Goal: Transaction & Acquisition: Purchase product/service

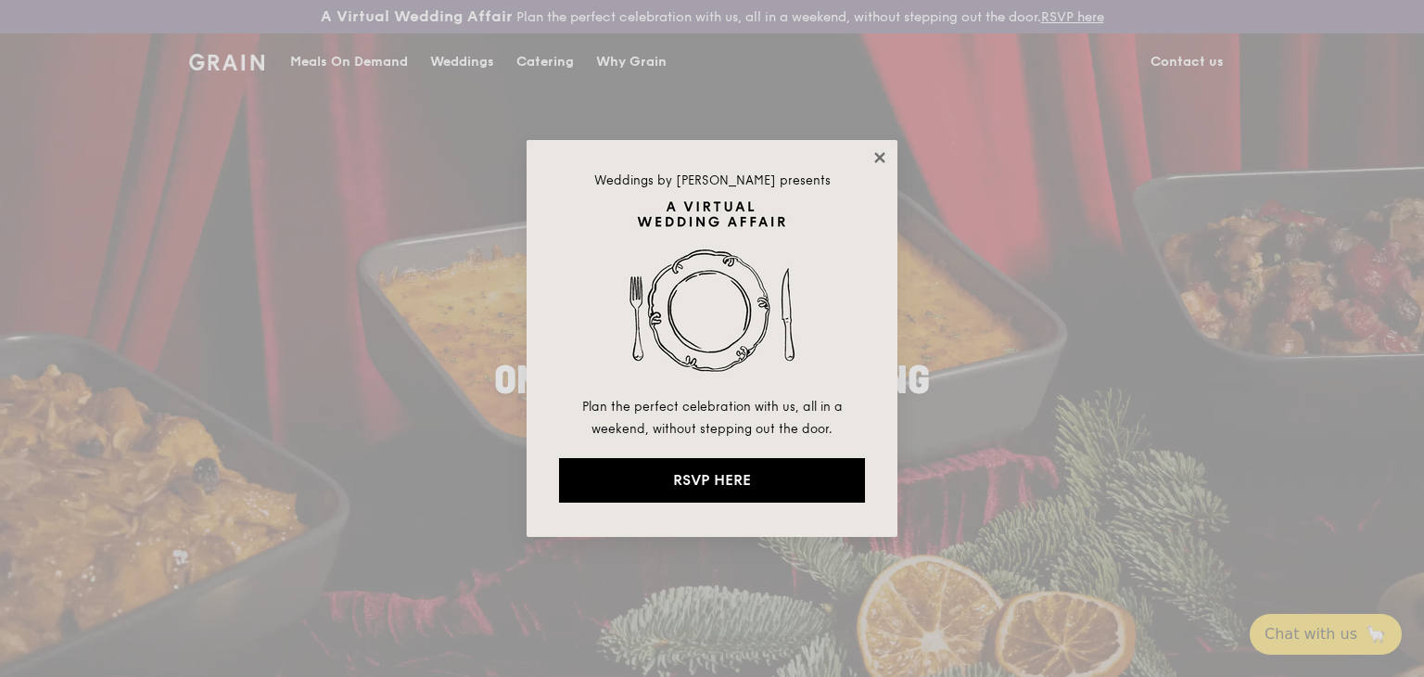
click at [876, 156] on icon at bounding box center [879, 157] width 17 height 17
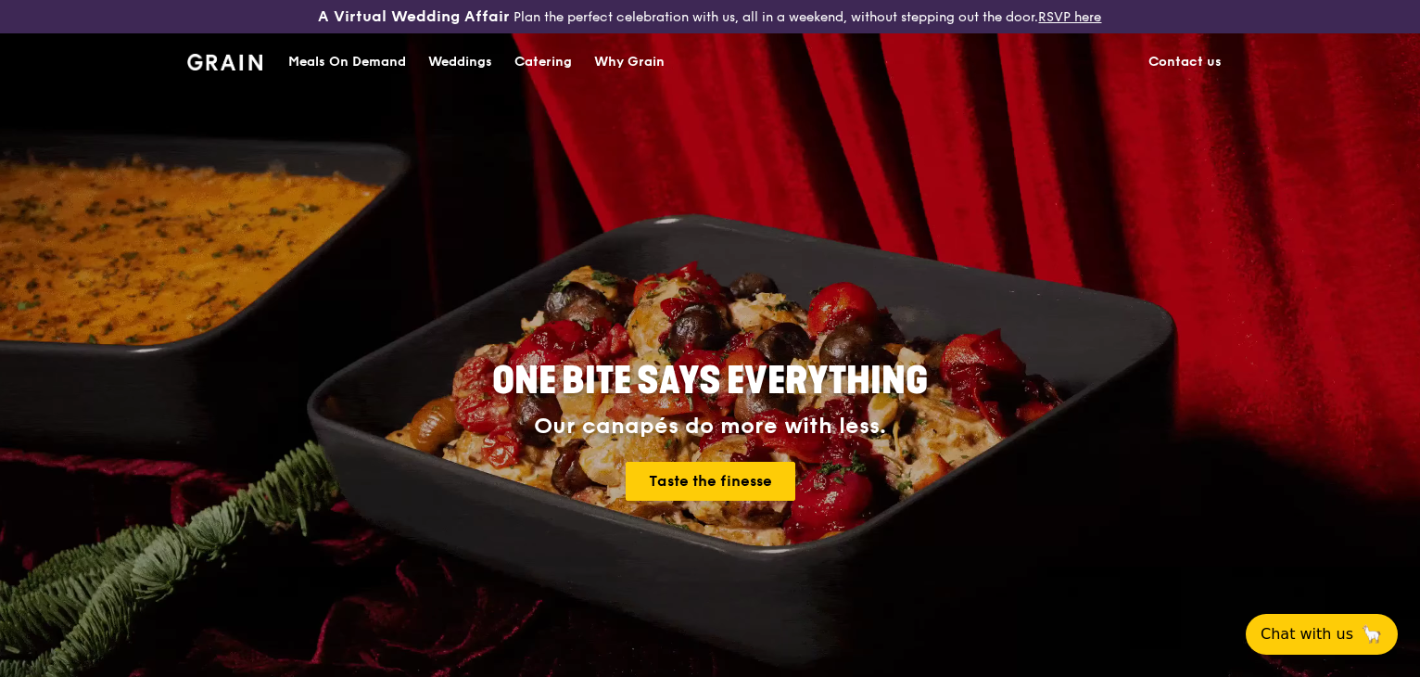
click at [242, 60] on img at bounding box center [224, 62] width 75 height 17
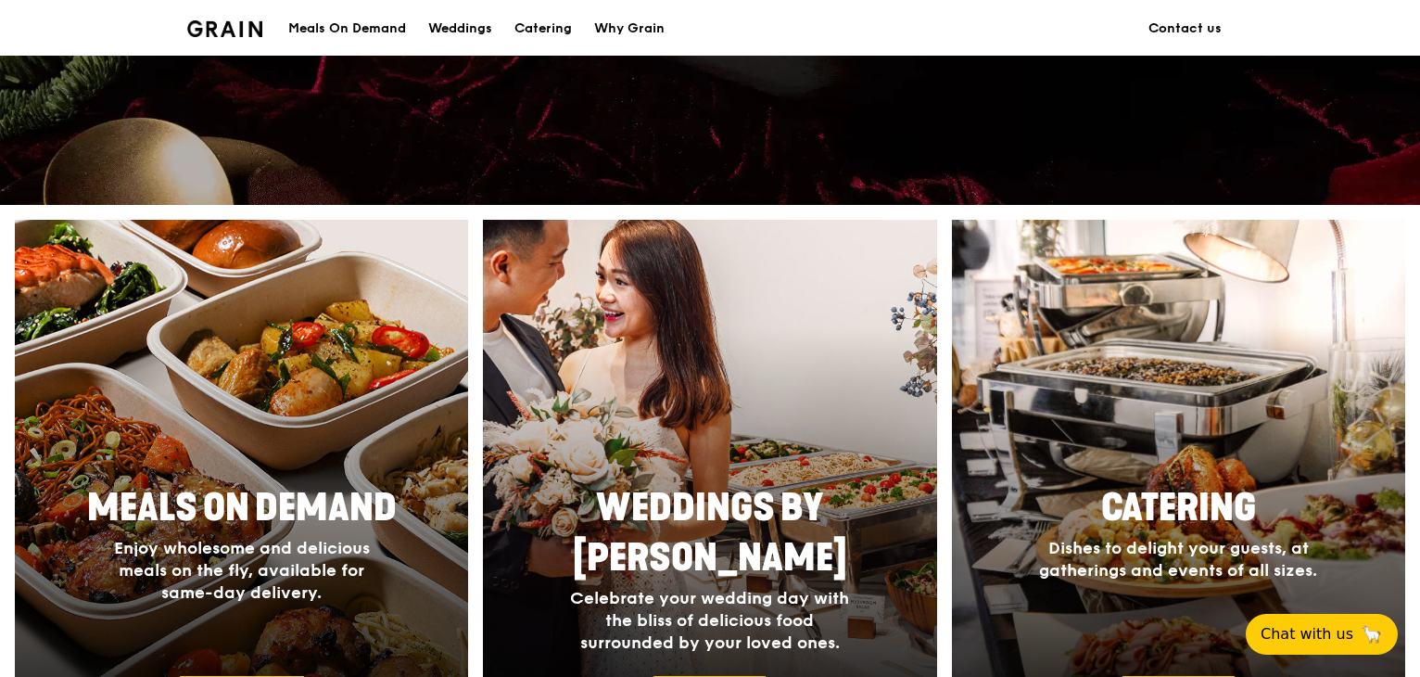
scroll to position [679, 0]
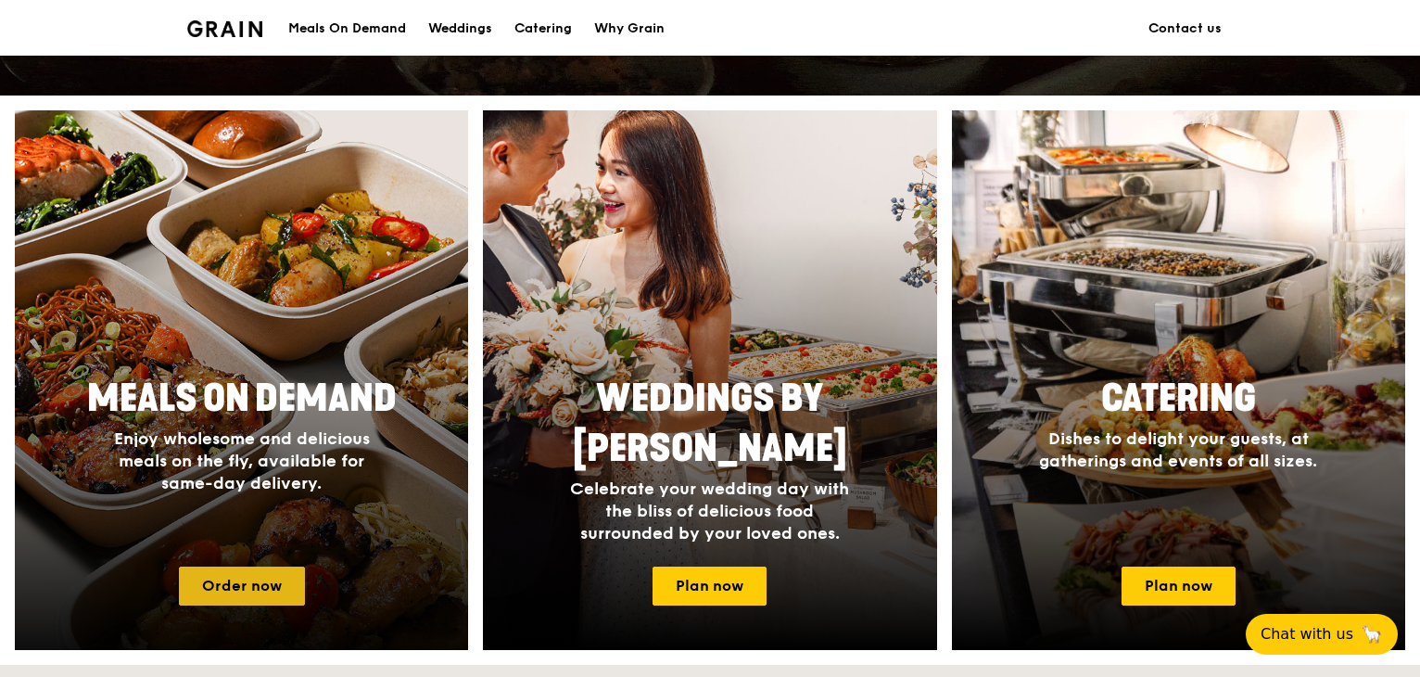
click at [256, 568] on link "Order now" at bounding box center [242, 585] width 126 height 39
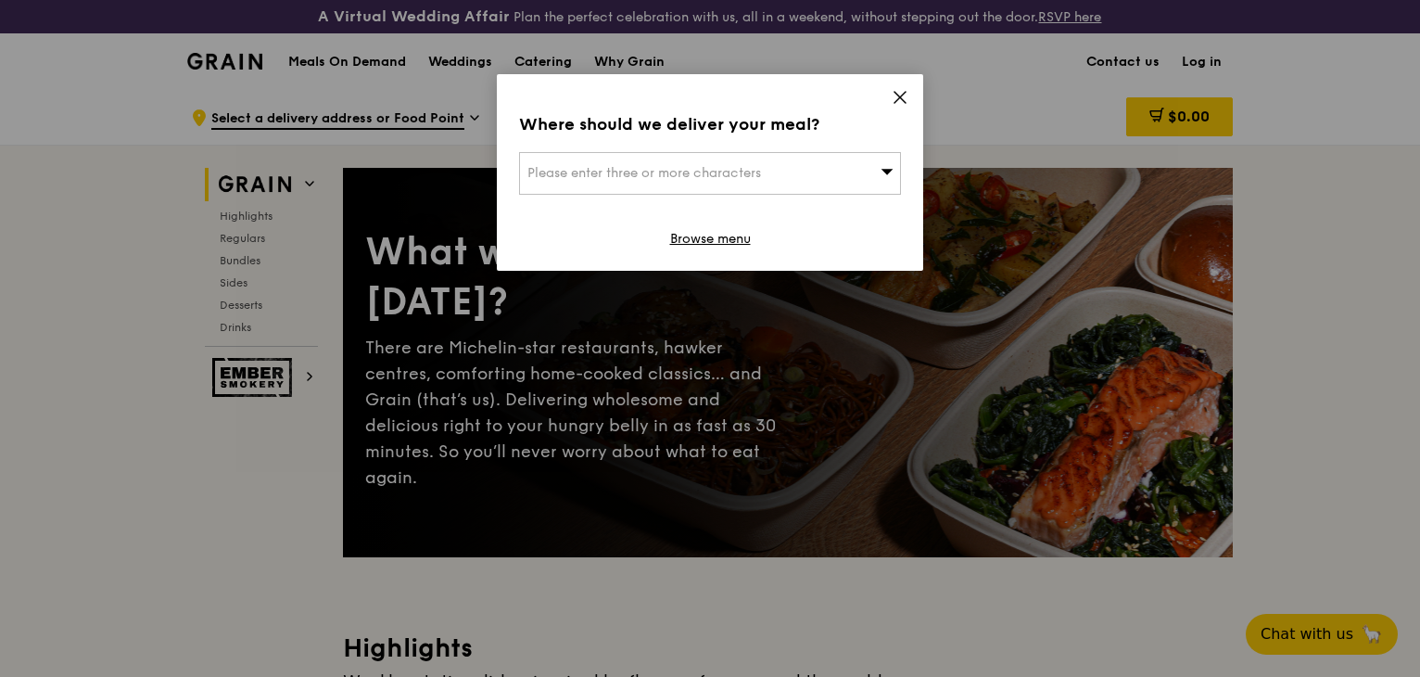
click at [894, 105] on icon at bounding box center [900, 97] width 17 height 17
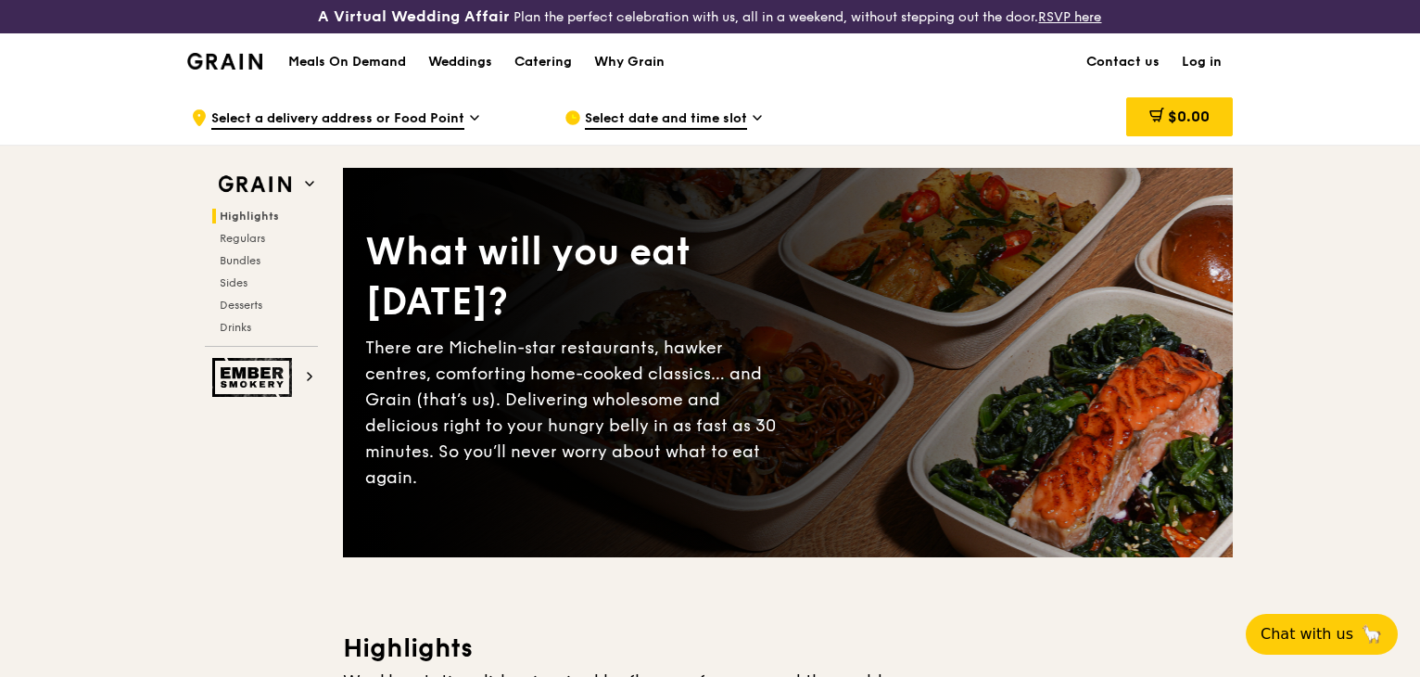
click at [1205, 58] on link "Log in" at bounding box center [1202, 62] width 62 height 56
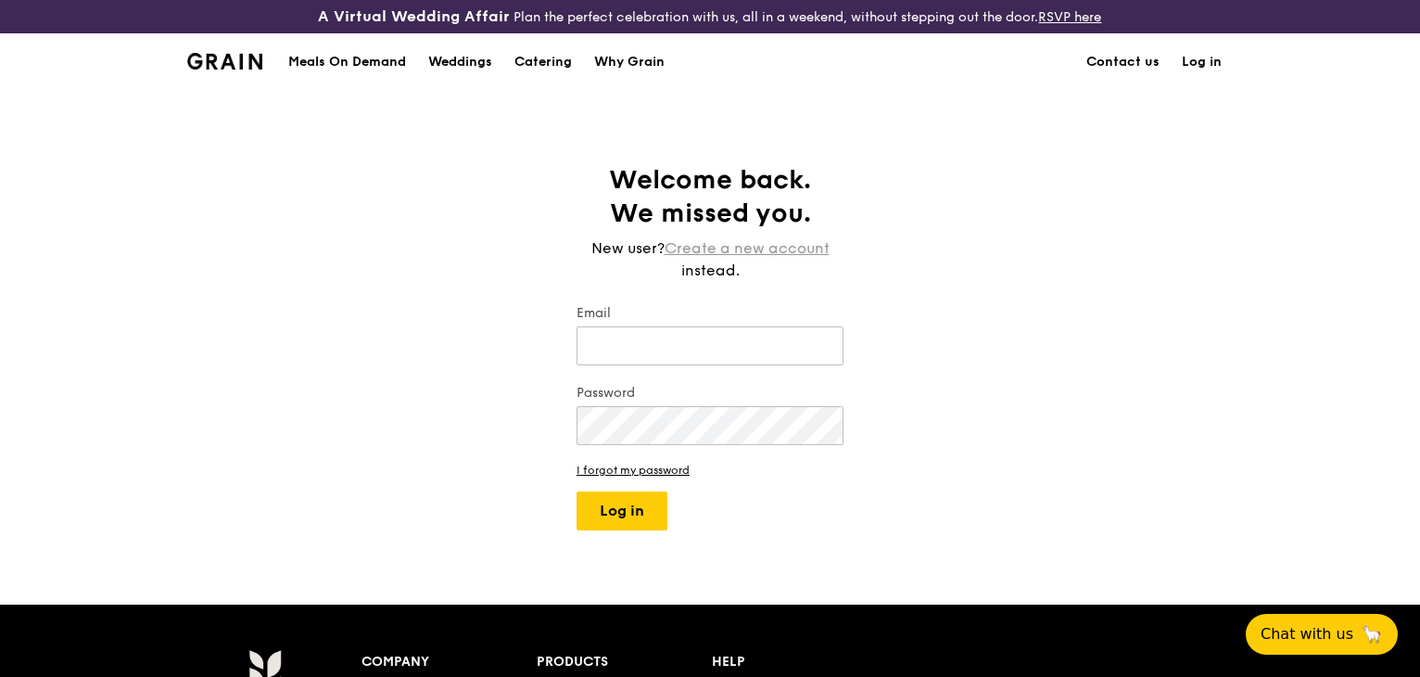
click at [731, 252] on link "Create a new account" at bounding box center [747, 248] width 165 height 22
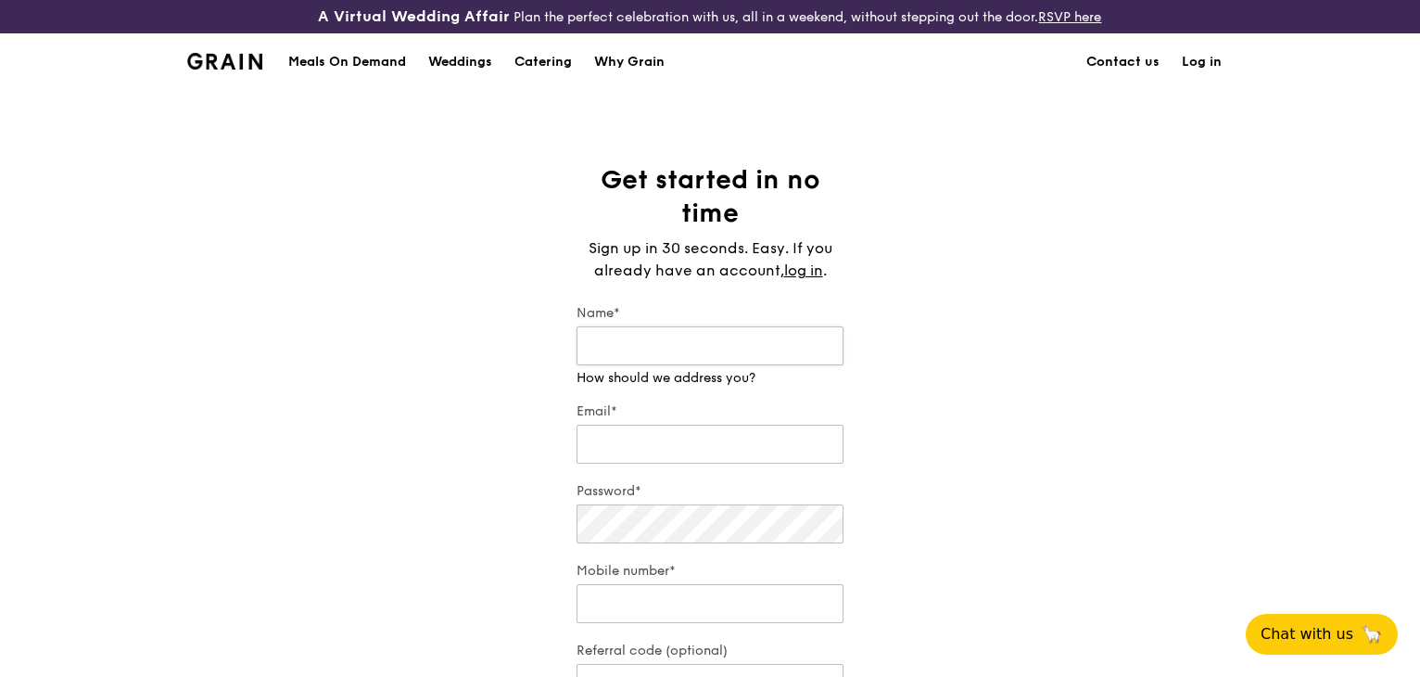
type input "Tan Hooi Ching"
click at [676, 444] on div "Email* We will send your receipt to this email" at bounding box center [709, 425] width 267 height 83
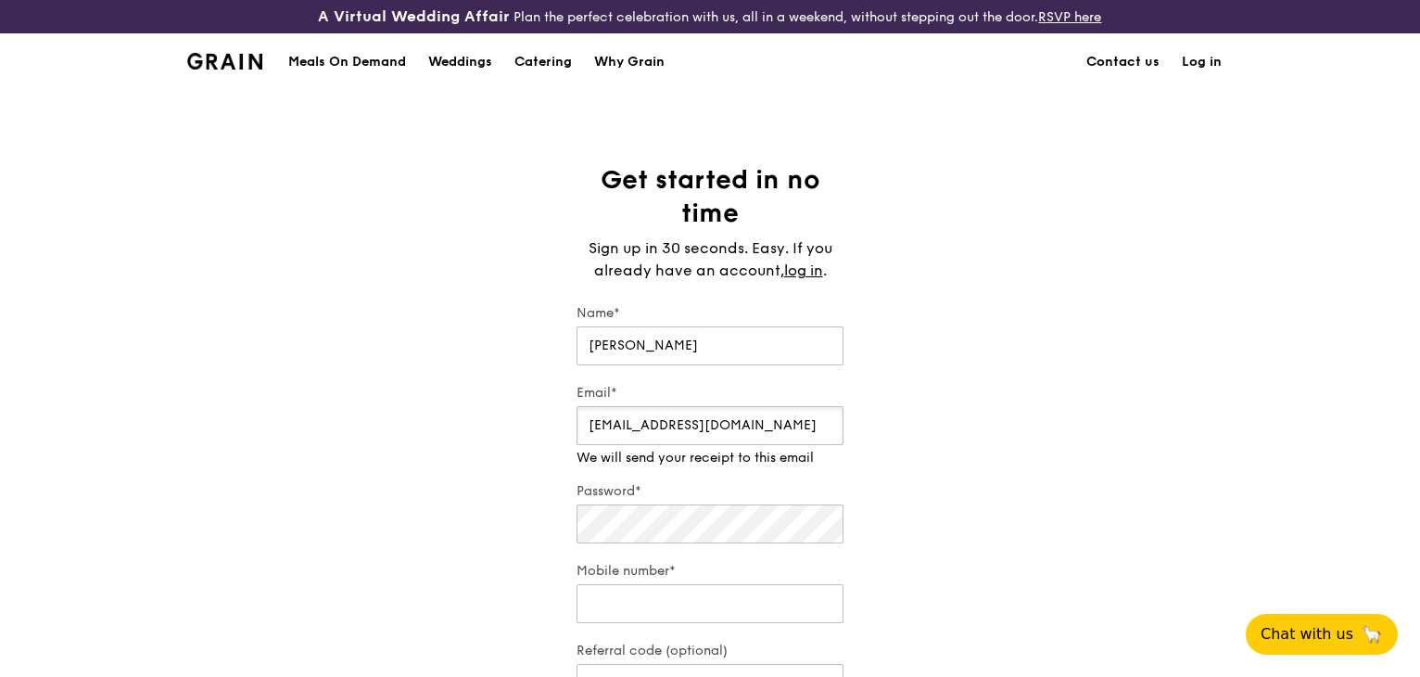
type input "ching@xtra.com.sg"
click at [676, 525] on div "Password* Make that at least six characters" at bounding box center [709, 504] width 267 height 83
click at [648, 606] on div "Mobile number*" at bounding box center [709, 594] width 267 height 65
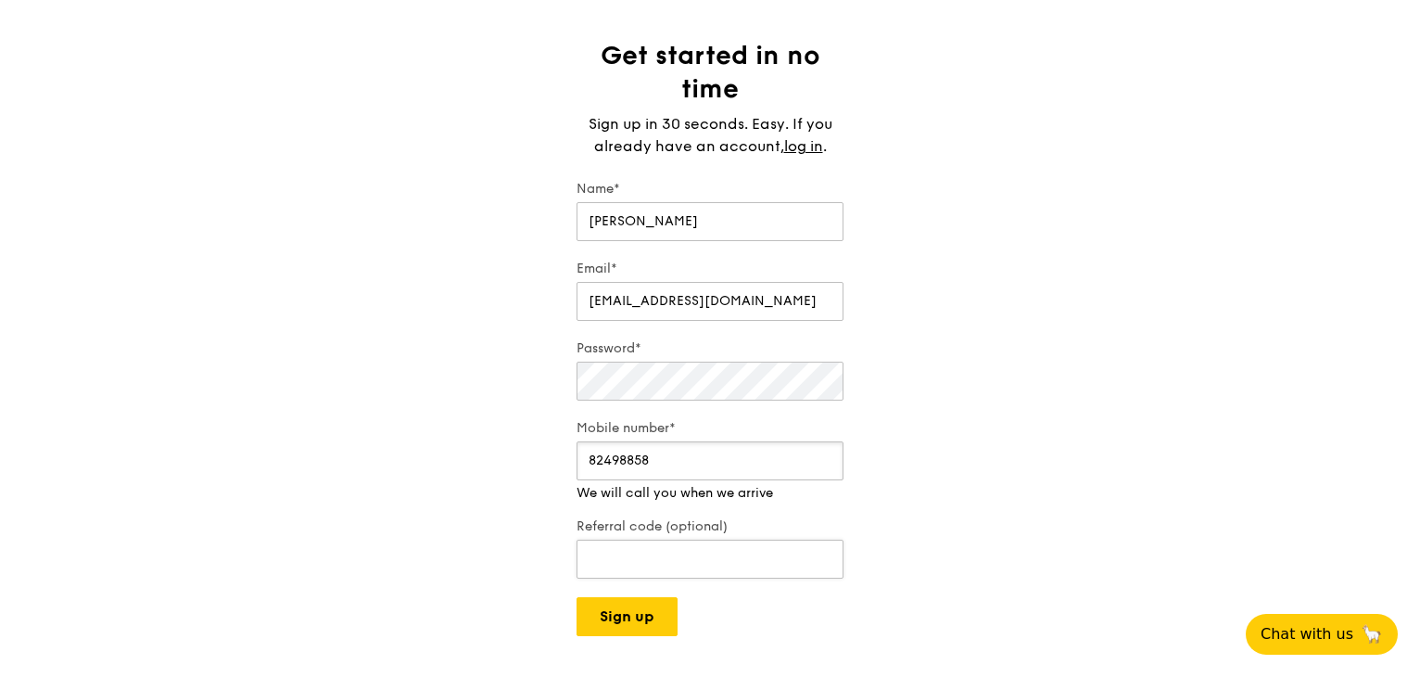
scroll to position [154, 0]
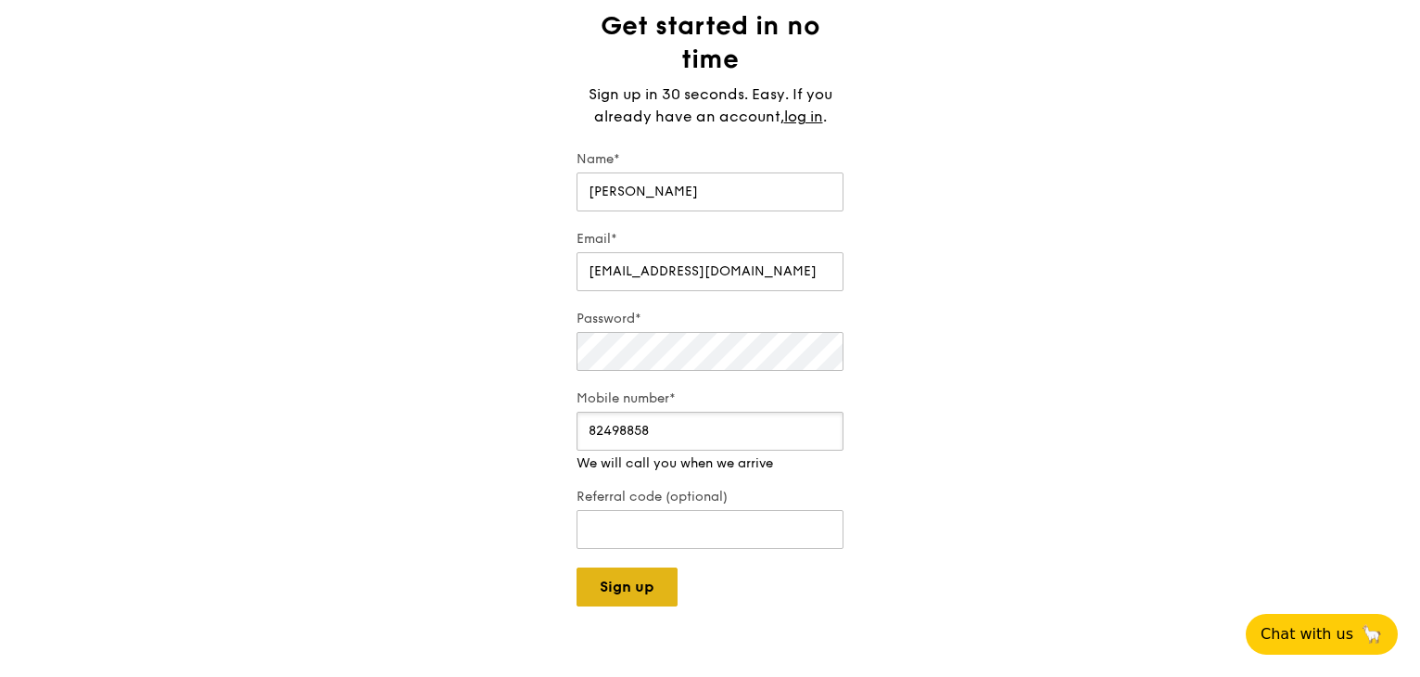
type input "82498858"
click at [636, 586] on div "A Virtual Wedding Affair Plan the perfect celebration with us, all in a weekend…" at bounding box center [710, 537] width 1420 height 1382
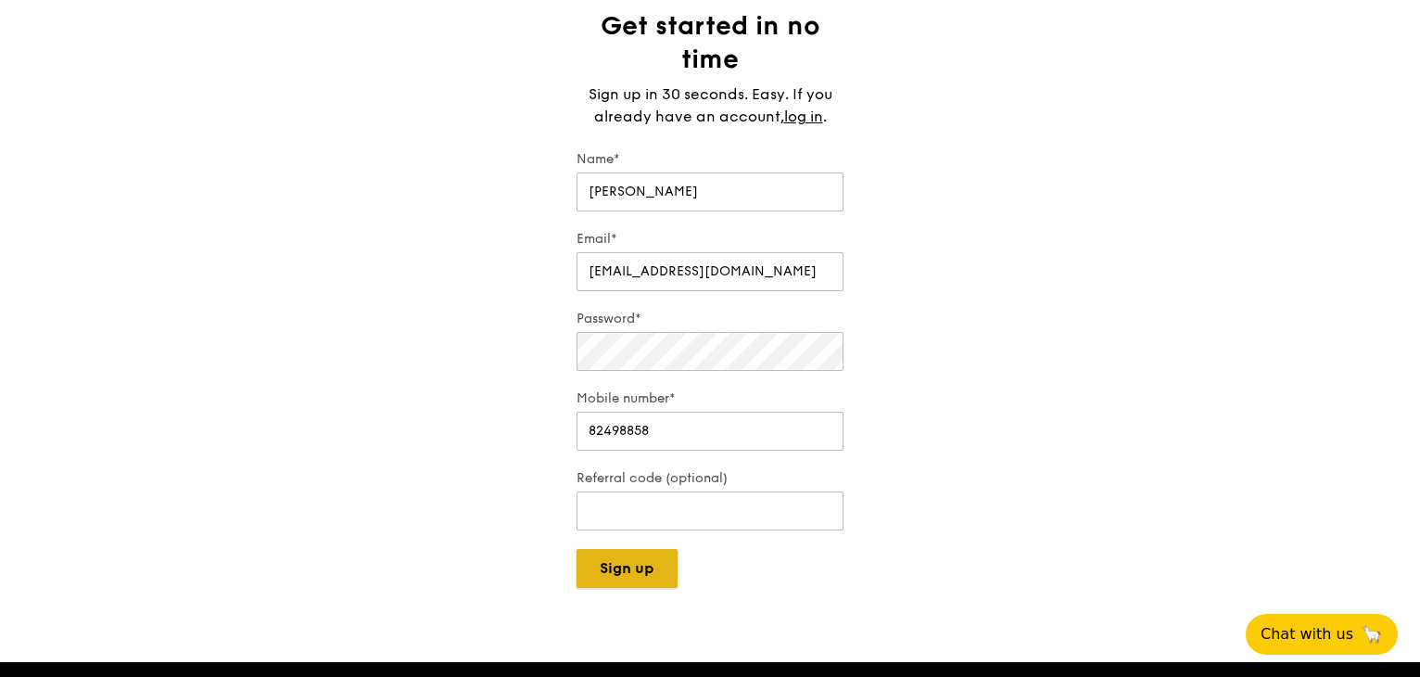
click at [639, 569] on button "Sign up" at bounding box center [626, 568] width 101 height 39
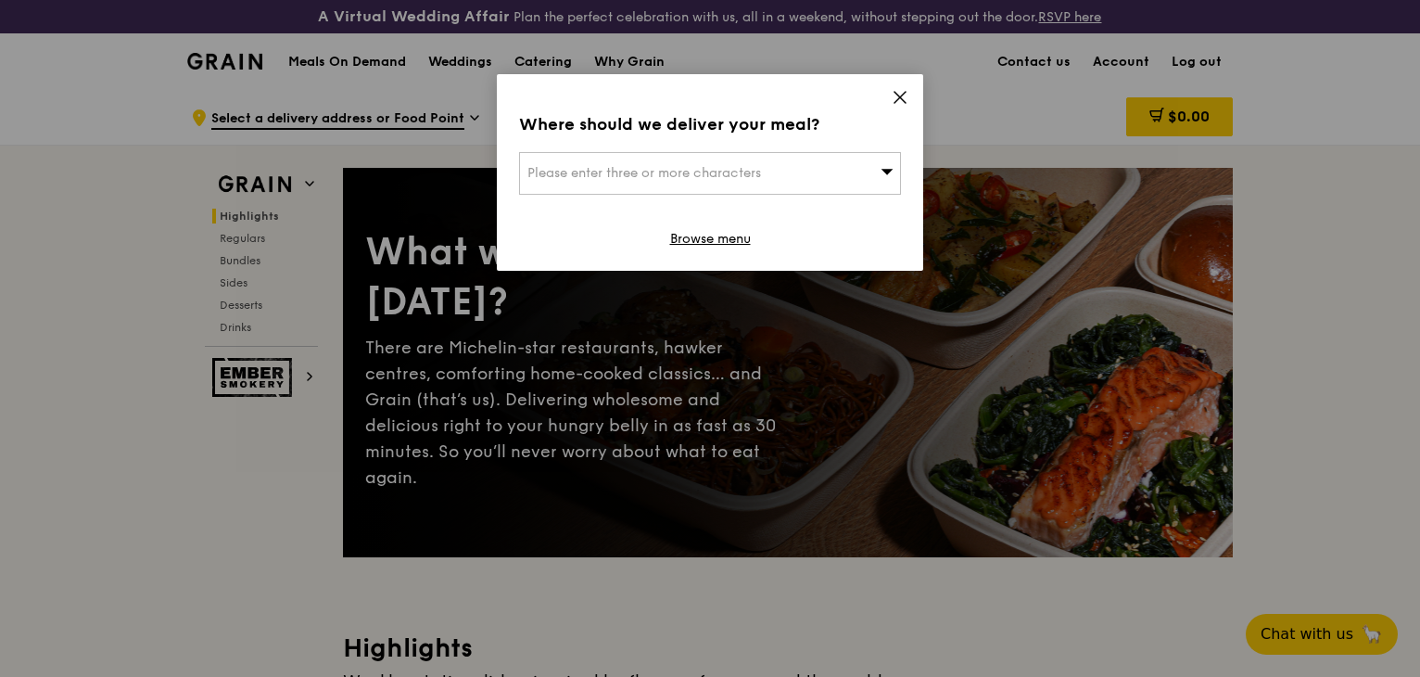
click at [790, 179] on div "Please enter three or more characters" at bounding box center [710, 173] width 382 height 43
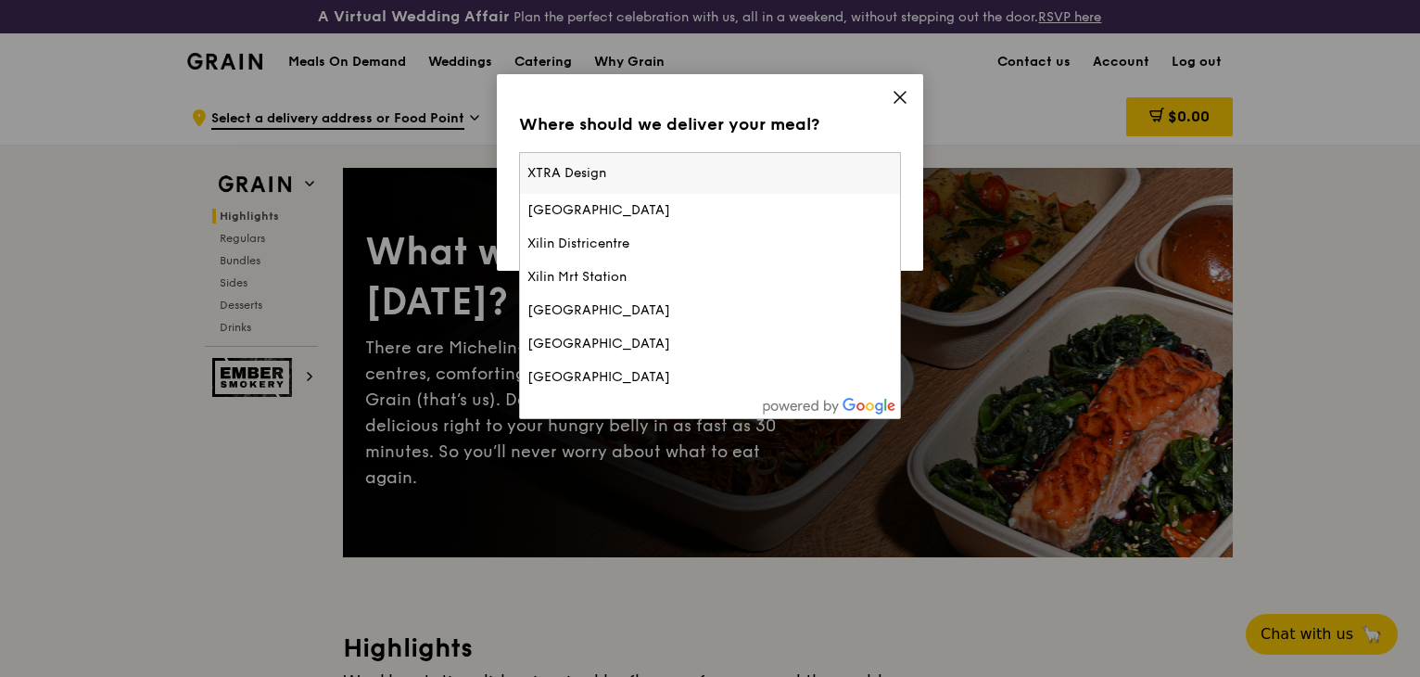
type input "XTRA Designs"
drag, startPoint x: 619, startPoint y: 174, endPoint x: 434, endPoint y: 171, distance: 185.4
click at [434, 171] on div "Where should we deliver your meal? Please enter three or more characters XTRA D…" at bounding box center [710, 338] width 1420 height 677
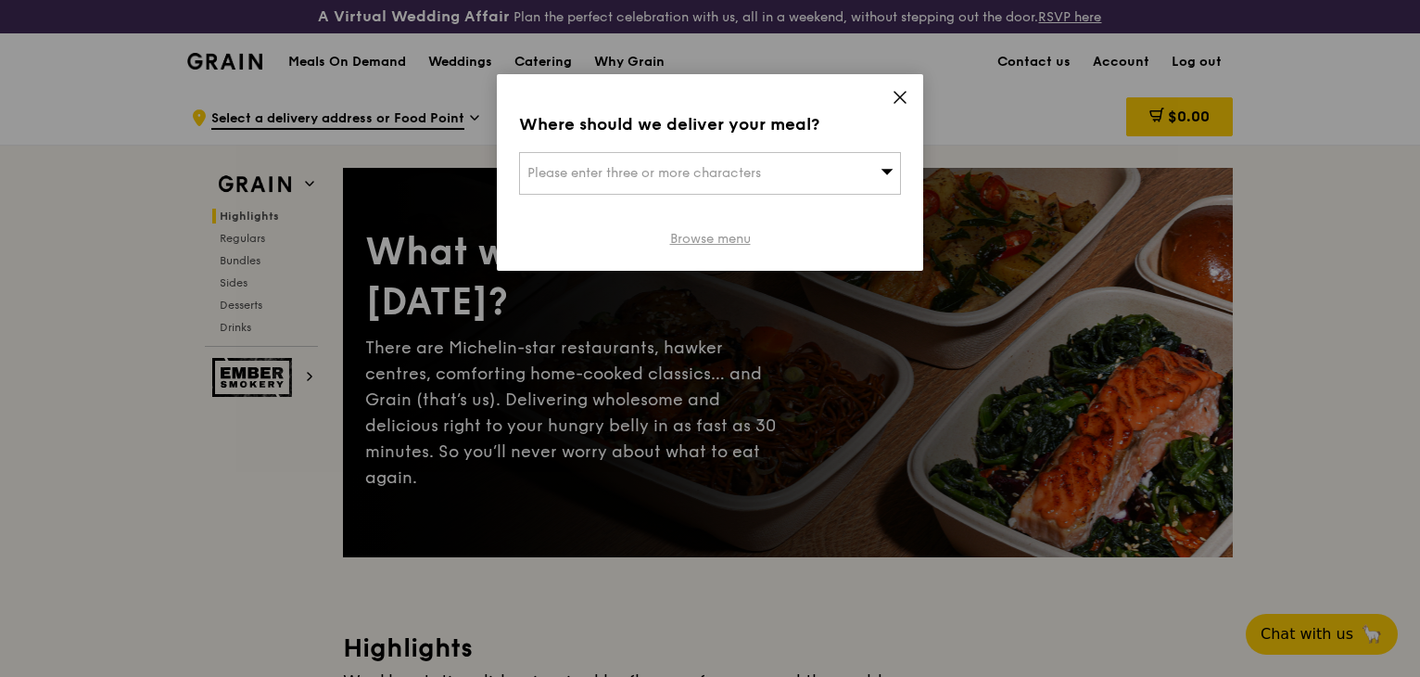
click at [708, 231] on link "Browse menu" at bounding box center [710, 239] width 81 height 19
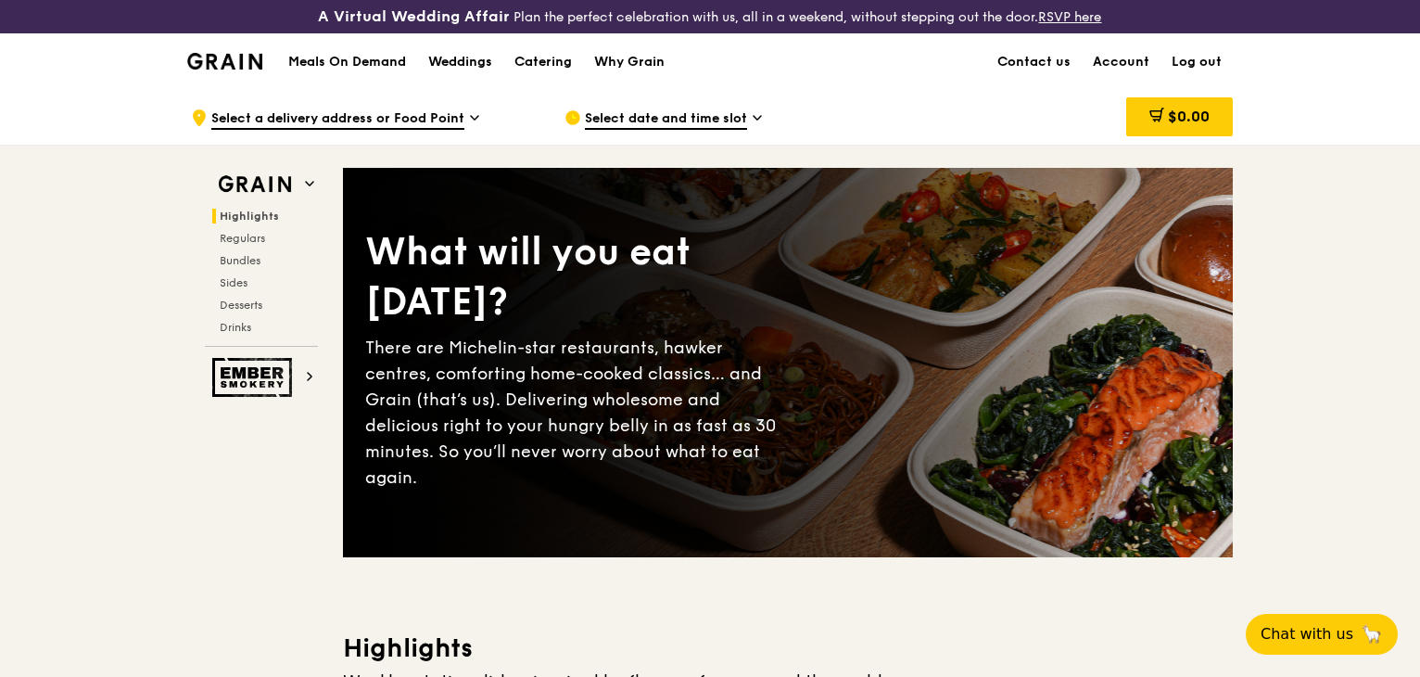
click at [404, 116] on span "Select a delivery address or Food Point" at bounding box center [337, 119] width 253 height 20
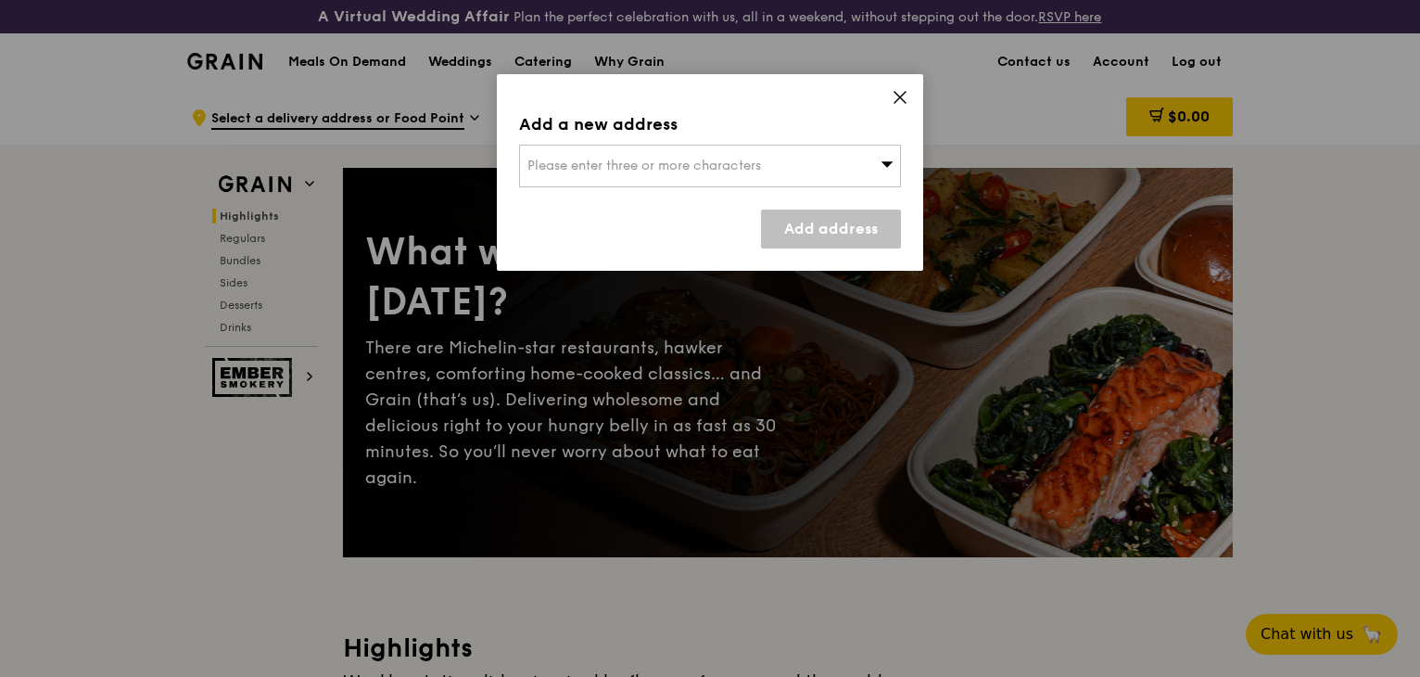
click at [834, 230] on link "Add address" at bounding box center [831, 228] width 140 height 39
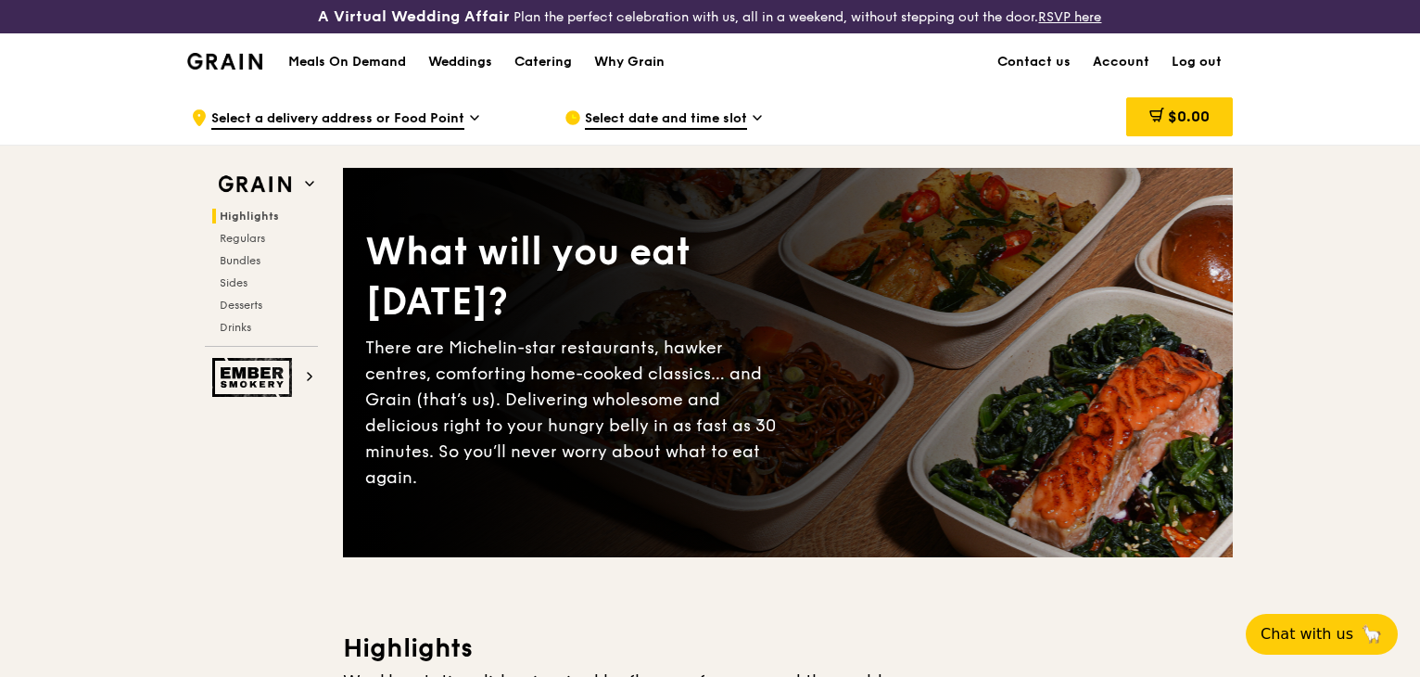
click at [464, 111] on div ".cls-1 { fill: none; stroke: #fff; stroke-linecap: round; stroke-linejoin: roun…" at bounding box center [363, 118] width 344 height 56
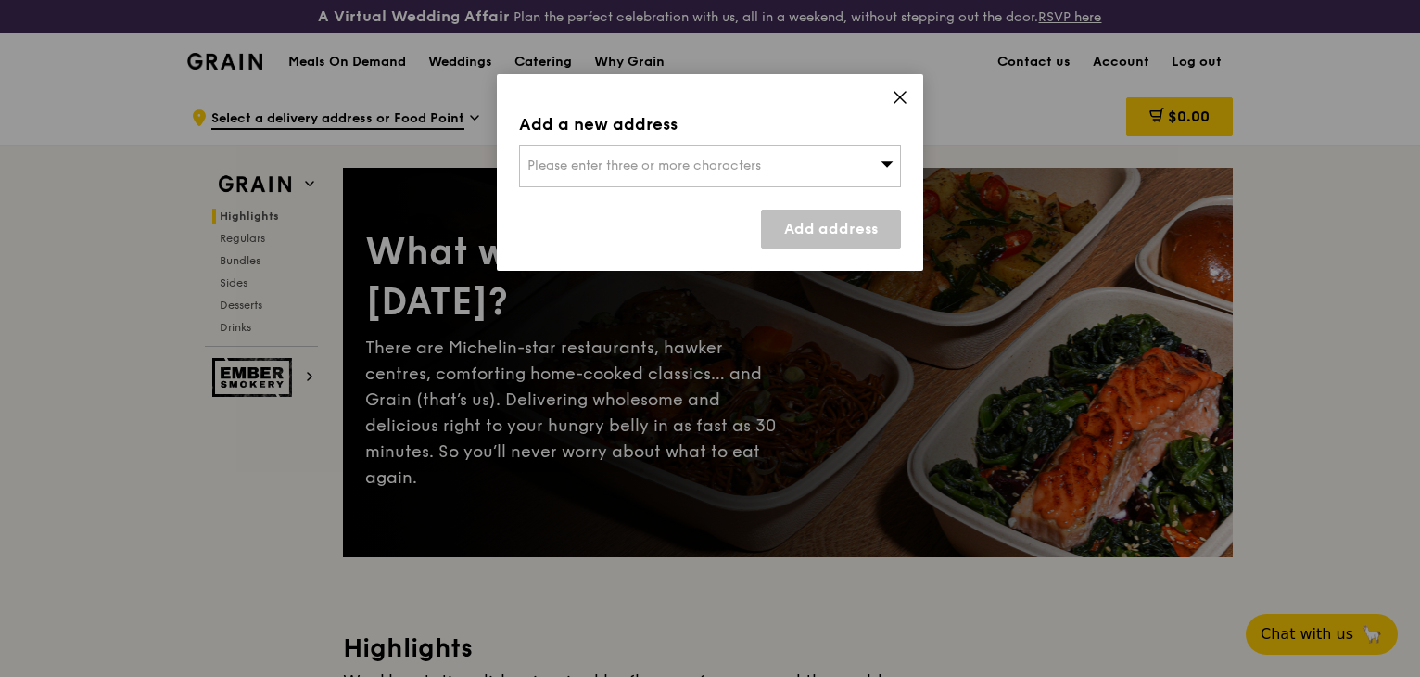
click at [824, 231] on link "Add address" at bounding box center [831, 228] width 140 height 39
click at [717, 179] on div "Please enter three or more characters" at bounding box center [710, 166] width 382 height 43
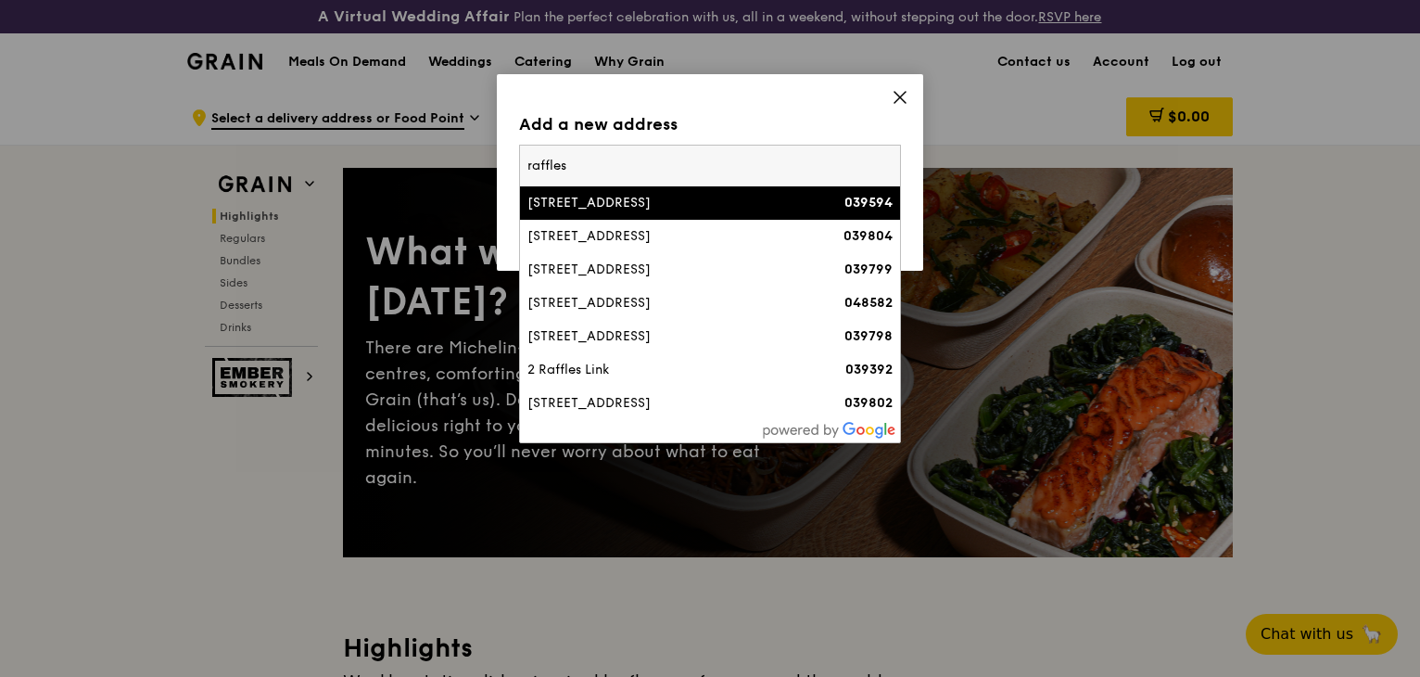
type input "raffles"
click at [721, 199] on div "6 Raffles Boulevard" at bounding box center [664, 203] width 274 height 19
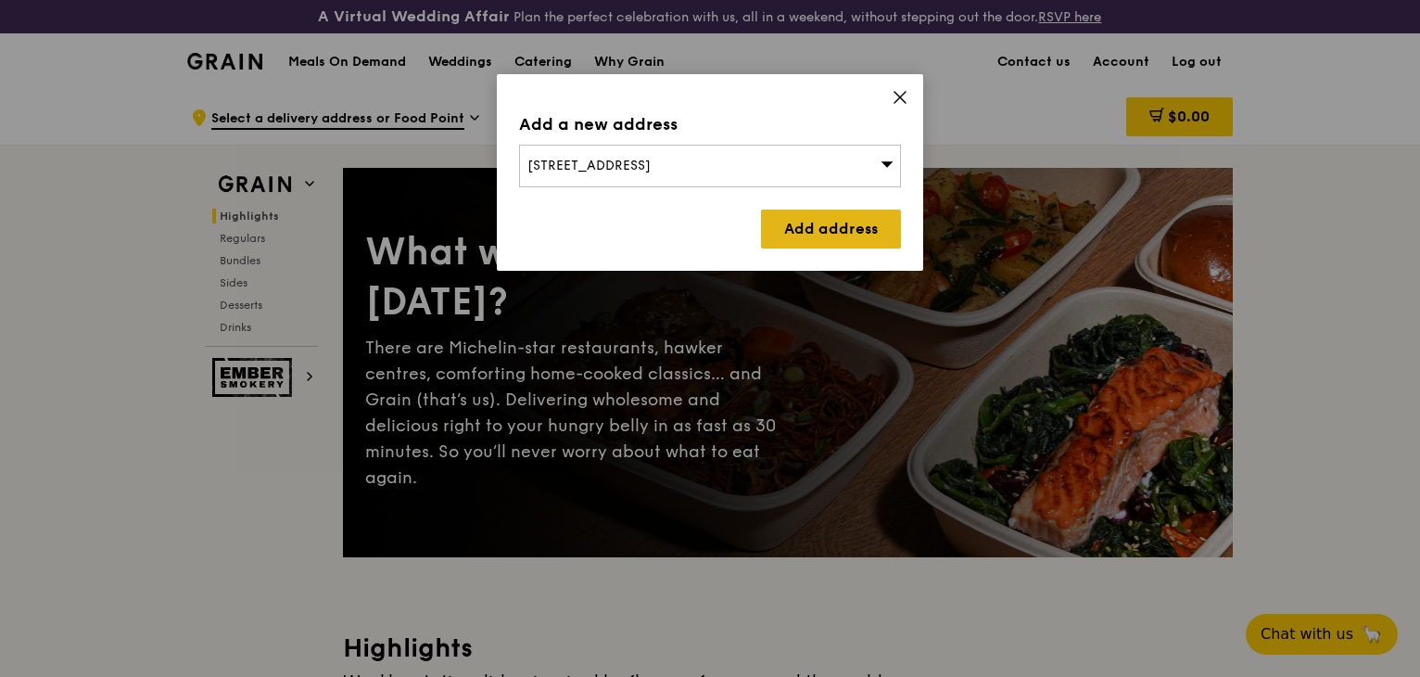
click at [855, 226] on link "Add address" at bounding box center [831, 228] width 140 height 39
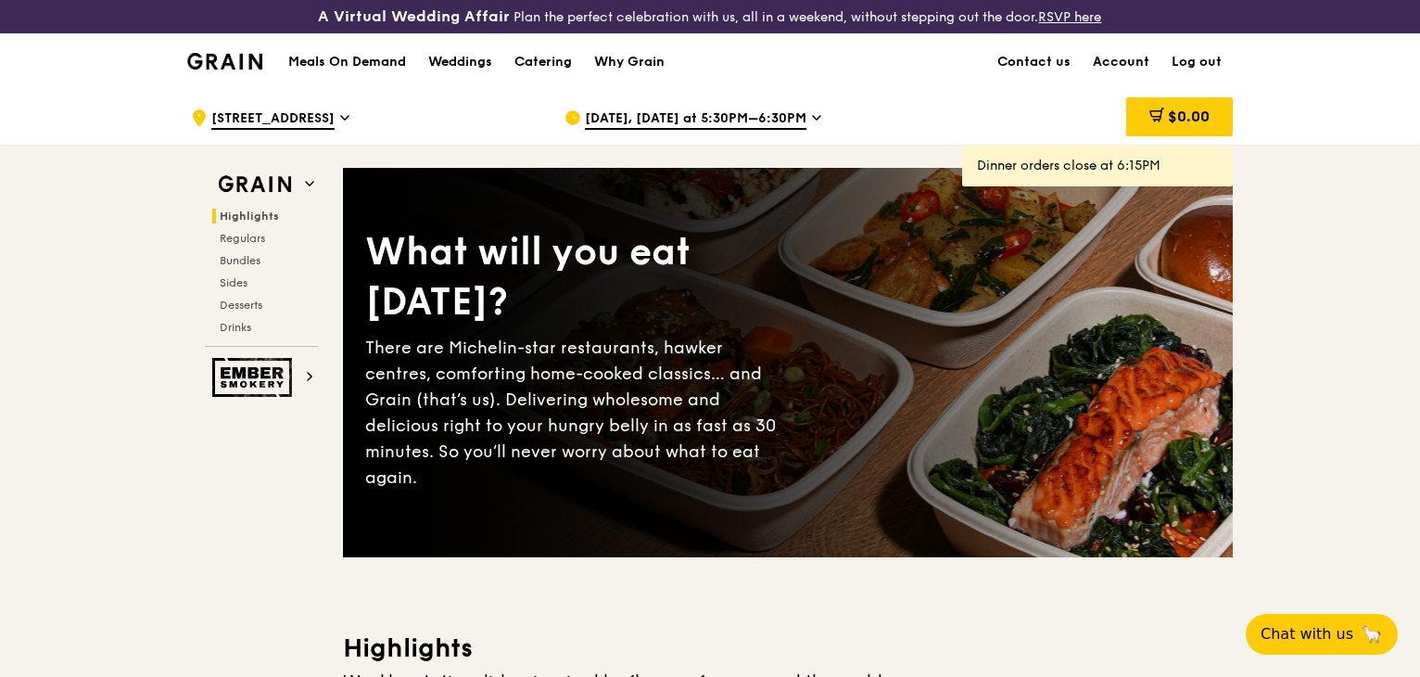
click at [1140, 52] on link "Account" at bounding box center [1121, 62] width 79 height 56
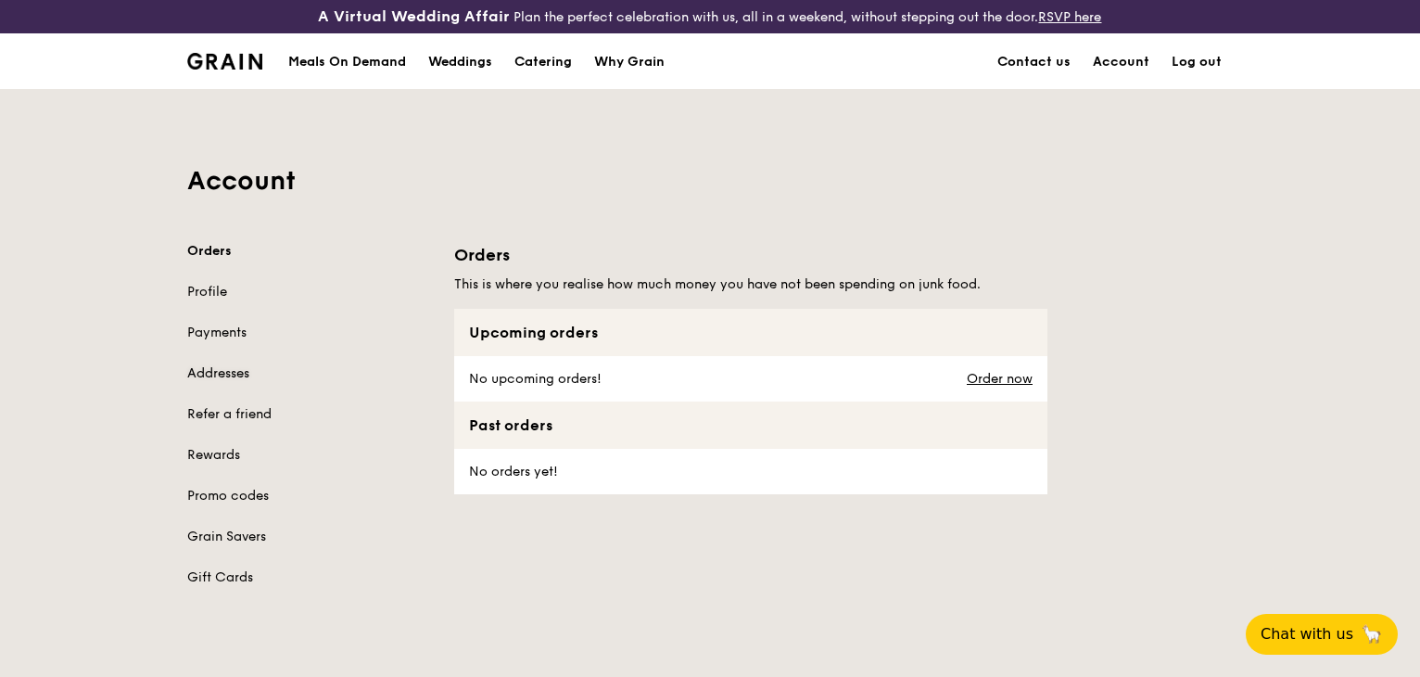
click at [229, 379] on link "Addresses" at bounding box center [309, 373] width 245 height 19
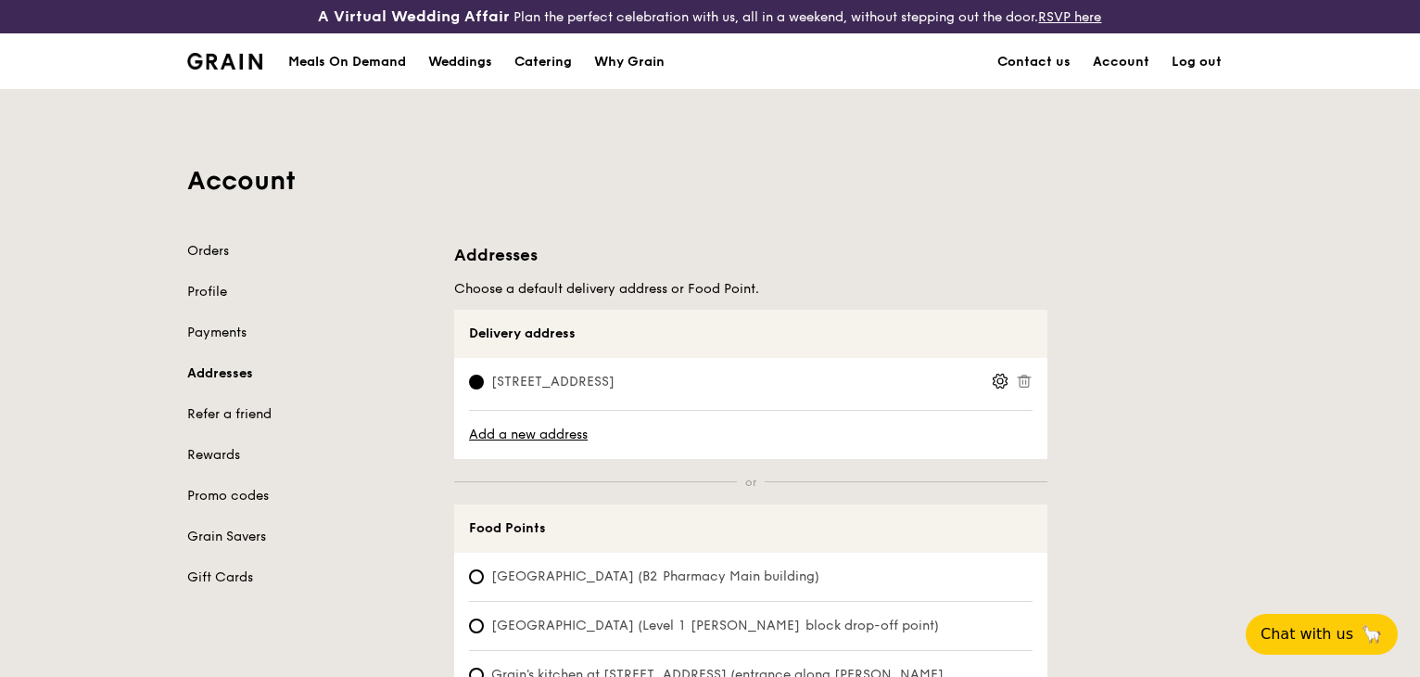
click at [994, 377] on icon at bounding box center [1000, 381] width 17 height 17
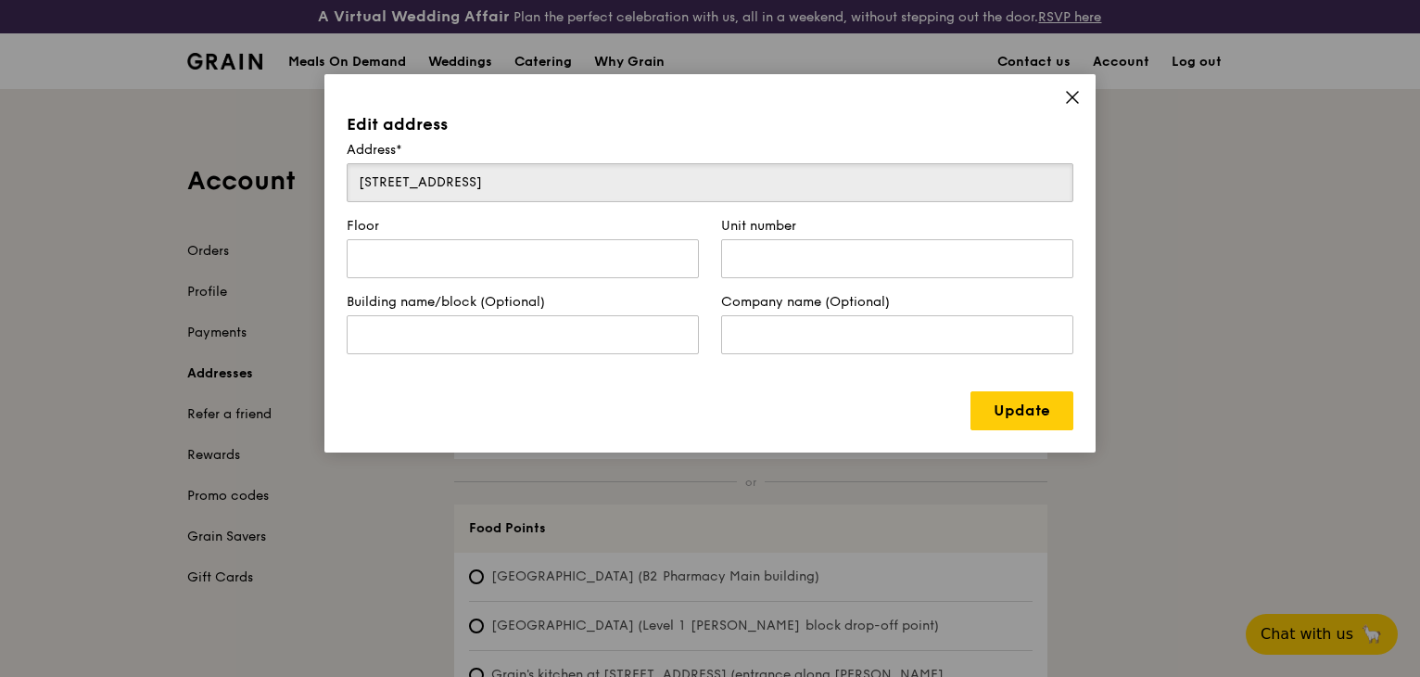
click at [520, 186] on input "6 Raffles Boulevard" at bounding box center [710, 182] width 727 height 39
click at [447, 261] on input "text" at bounding box center [523, 258] width 352 height 39
paste input "XTRA Designs Pte Ltd 6 Raffles Boulevard #02-240 Marina Square Singapore 039594"
drag, startPoint x: 415, startPoint y: 257, endPoint x: 247, endPoint y: 253, distance: 167.8
click at [247, 253] on div "Edit address Address* 6 Raffles Boulevard Floor XTRA Designs Pte Ltd 6 Raffles …" at bounding box center [710, 338] width 1420 height 677
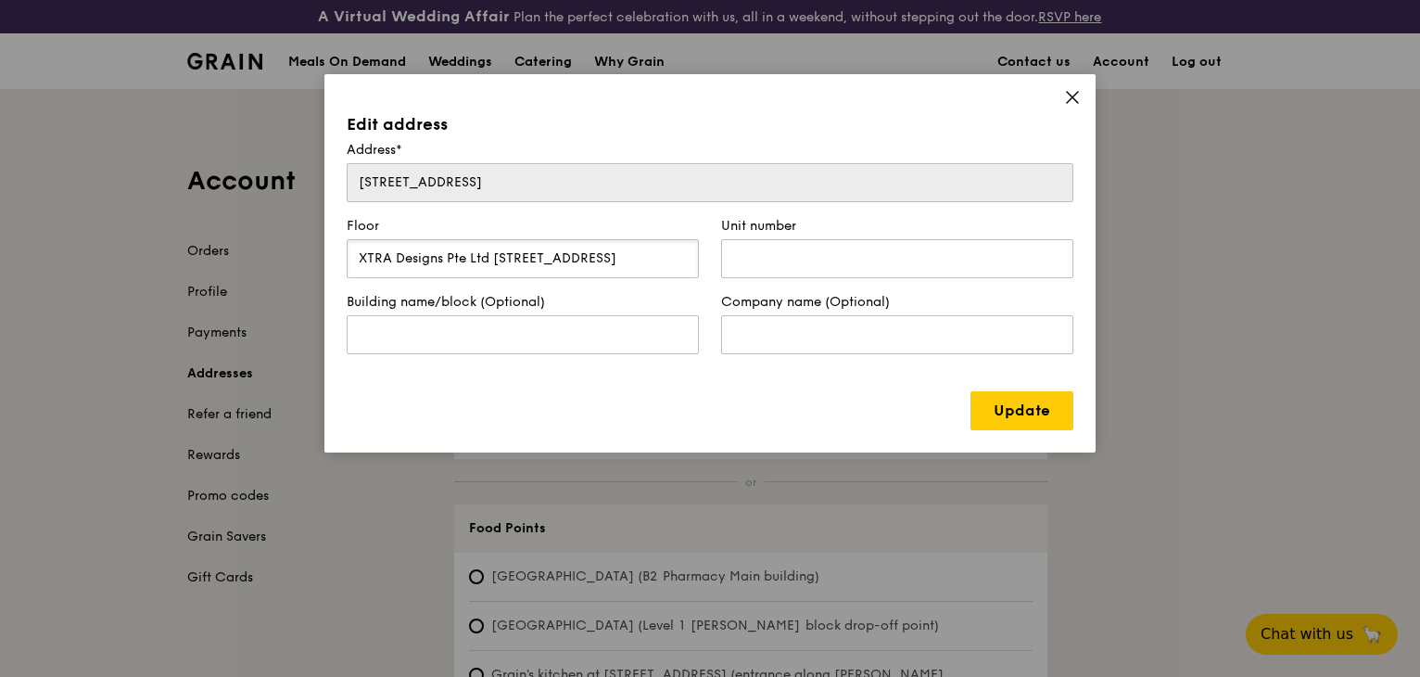
click at [456, 251] on input "XTRA Designs Pte Ltd 6 Raffles Boulevard #02-240 Marina Square Singapore 039594" at bounding box center [523, 258] width 352 height 39
click at [489, 255] on input "XTRA Designs Pte Ltd 6 Raffles Boulevard #02-240 Marina Square Singapore 039594" at bounding box center [523, 258] width 352 height 39
drag, startPoint x: 488, startPoint y: 257, endPoint x: 314, endPoint y: 246, distance: 174.6
click at [314, 246] on div "Edit address Address* 6 Raffles Boulevard Floor XTRA Designs Pte Ltd 6 Raffles …" at bounding box center [710, 338] width 1420 height 677
type input "6 Raffles Boulevard #02-240 Marina Square Singapore 039594"
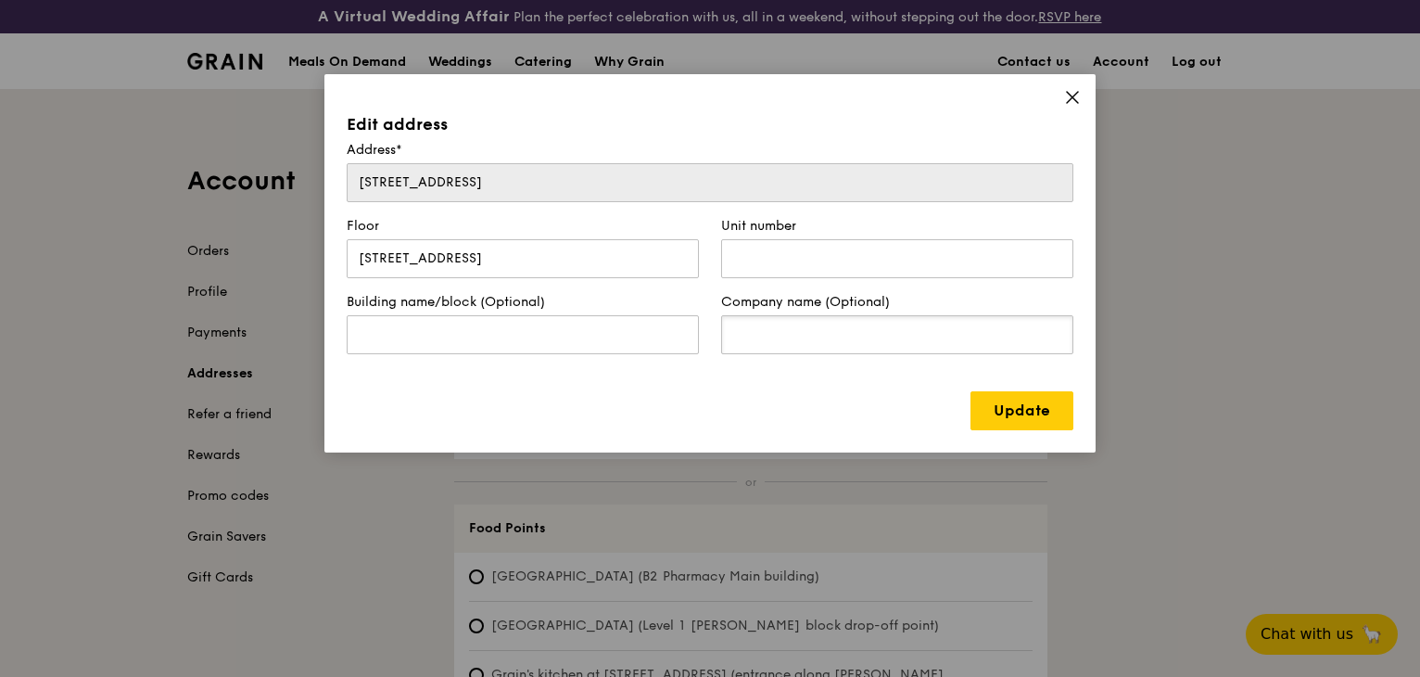
click at [759, 324] on input "text" at bounding box center [897, 334] width 352 height 39
paste input "XTRA Designs Pte Ltd"
type input "XTRA Designs Pte Ltd"
drag, startPoint x: 482, startPoint y: 256, endPoint x: 273, endPoint y: 257, distance: 208.5
click at [274, 257] on div "Edit address Address* 6 Raffles Boulevard Floor 6 Raffles Boulevard #02-240 Mar…" at bounding box center [710, 338] width 1420 height 677
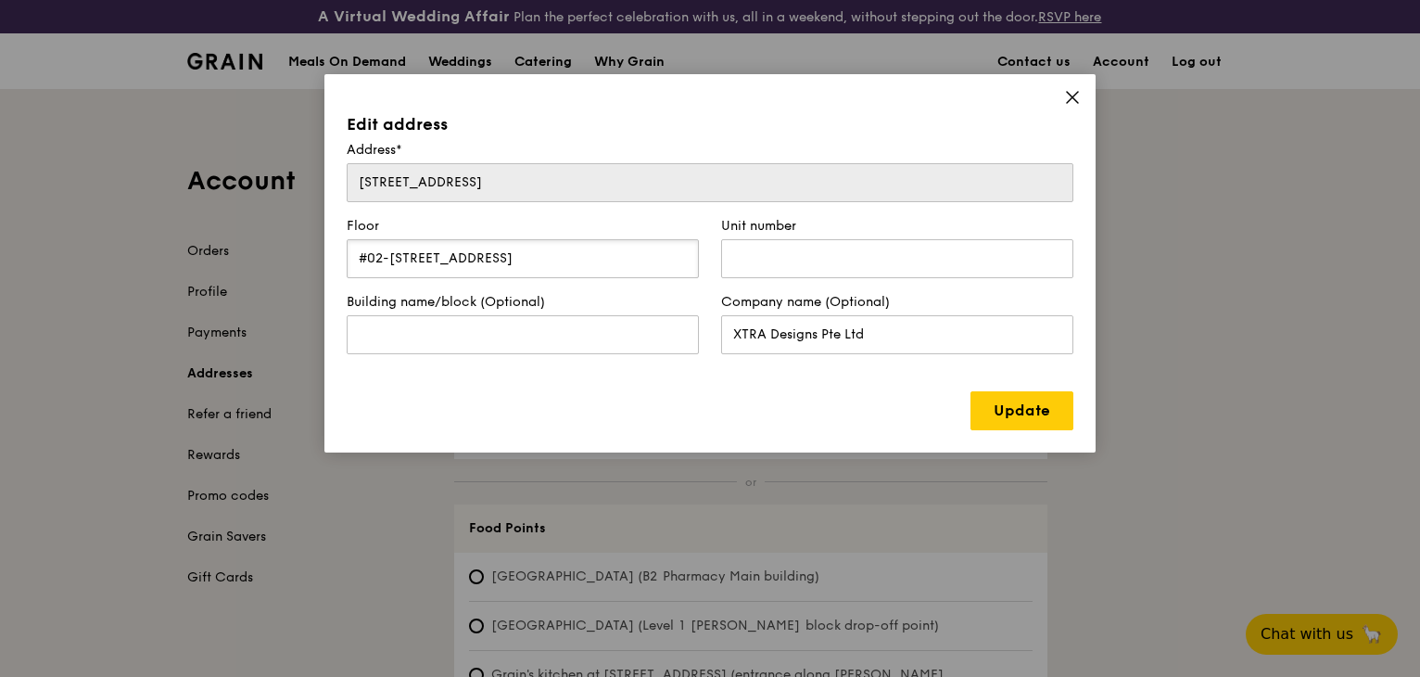
drag, startPoint x: 420, startPoint y: 256, endPoint x: 655, endPoint y: 252, distance: 235.4
click at [655, 252] on input "#02-240 Marina Square Singapore 039594" at bounding box center [523, 258] width 352 height 39
click at [523, 257] on input "#02-240 Marina Square Singapore 039594" at bounding box center [523, 258] width 352 height 39
drag, startPoint x: 510, startPoint y: 257, endPoint x: 423, endPoint y: 256, distance: 87.1
click at [423, 256] on input "#02-240 Marina Square Singapore 039594" at bounding box center [523, 258] width 352 height 39
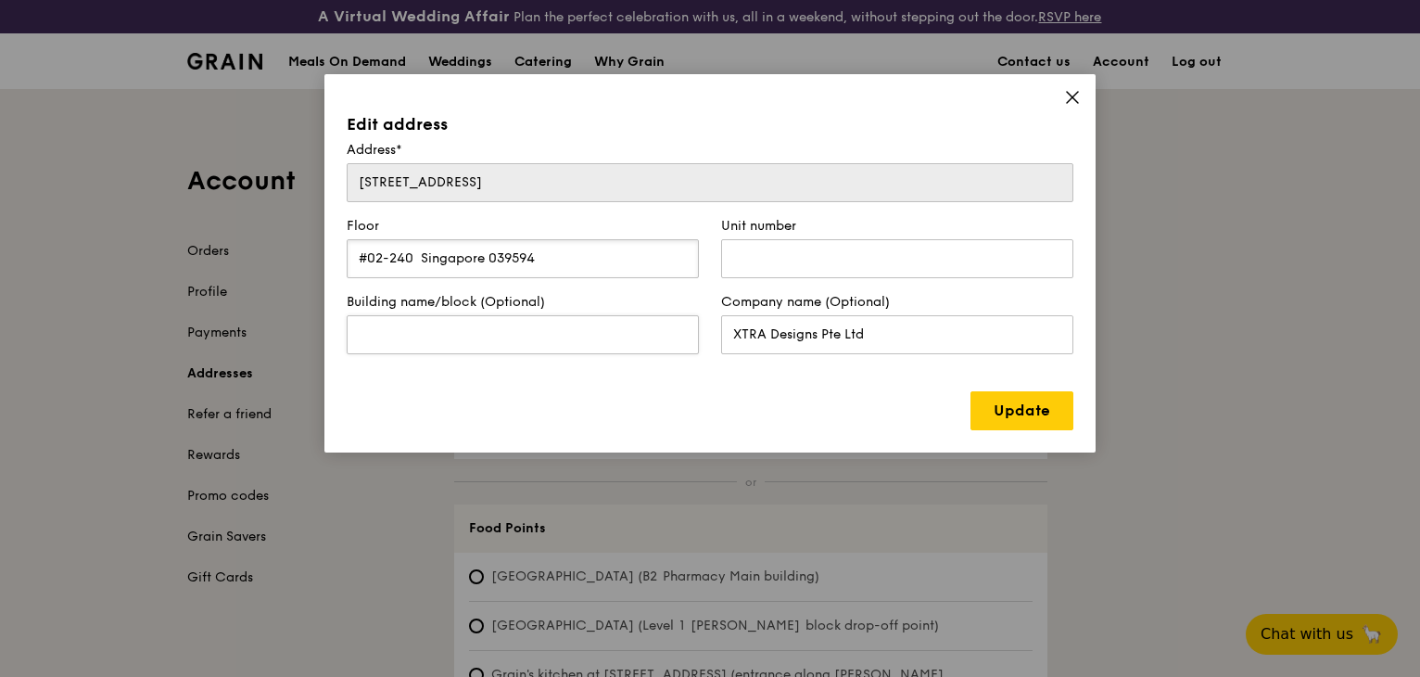
type input "#02-240 Singapore 039594"
click at [425, 321] on input "text" at bounding box center [523, 334] width 352 height 39
paste input "Marina Square"
type input "Marina Square"
drag, startPoint x: 612, startPoint y: 263, endPoint x: 299, endPoint y: 256, distance: 312.4
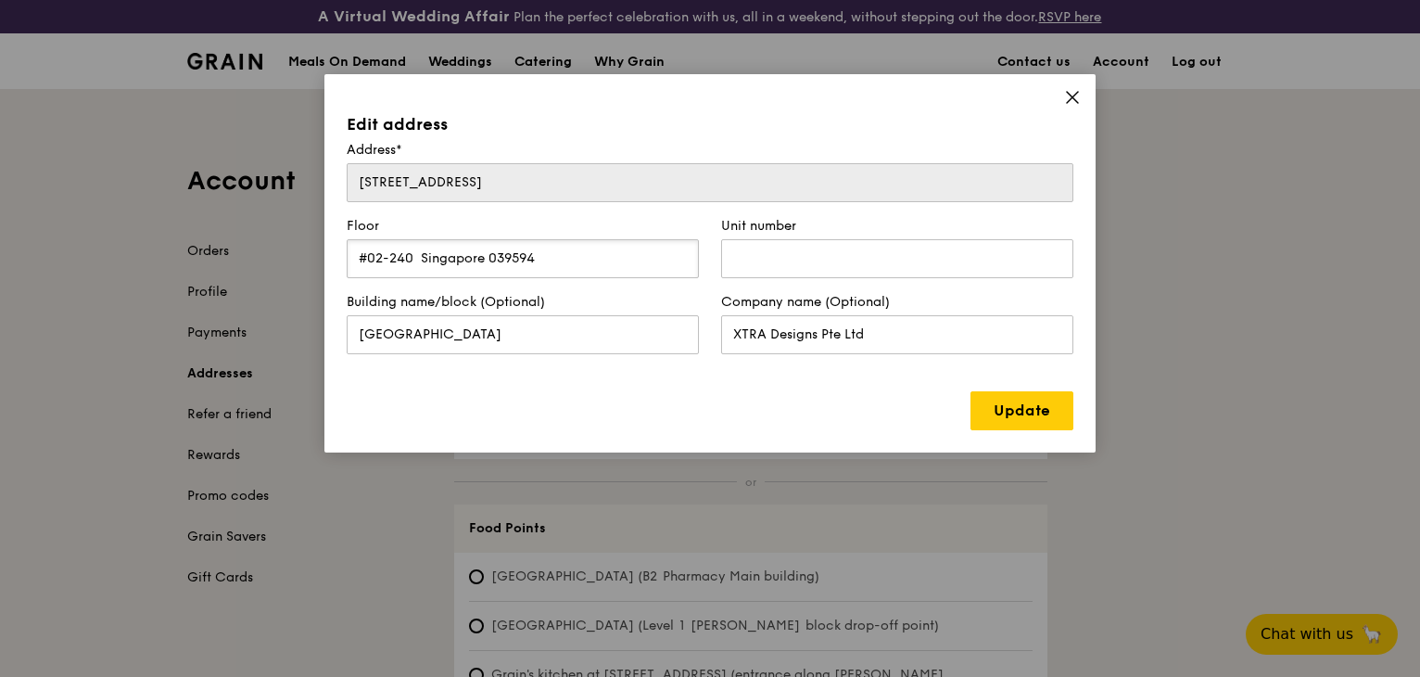
click at [301, 253] on div "Edit address Address* 6 Raffles Boulevard Floor #02-240 Singapore 039594 Unit n…" at bounding box center [710, 338] width 1420 height 677
type input "02"
click at [760, 268] on input "text" at bounding box center [897, 258] width 352 height 39
type input "240"
click at [690, 395] on div "Update" at bounding box center [710, 410] width 727 height 39
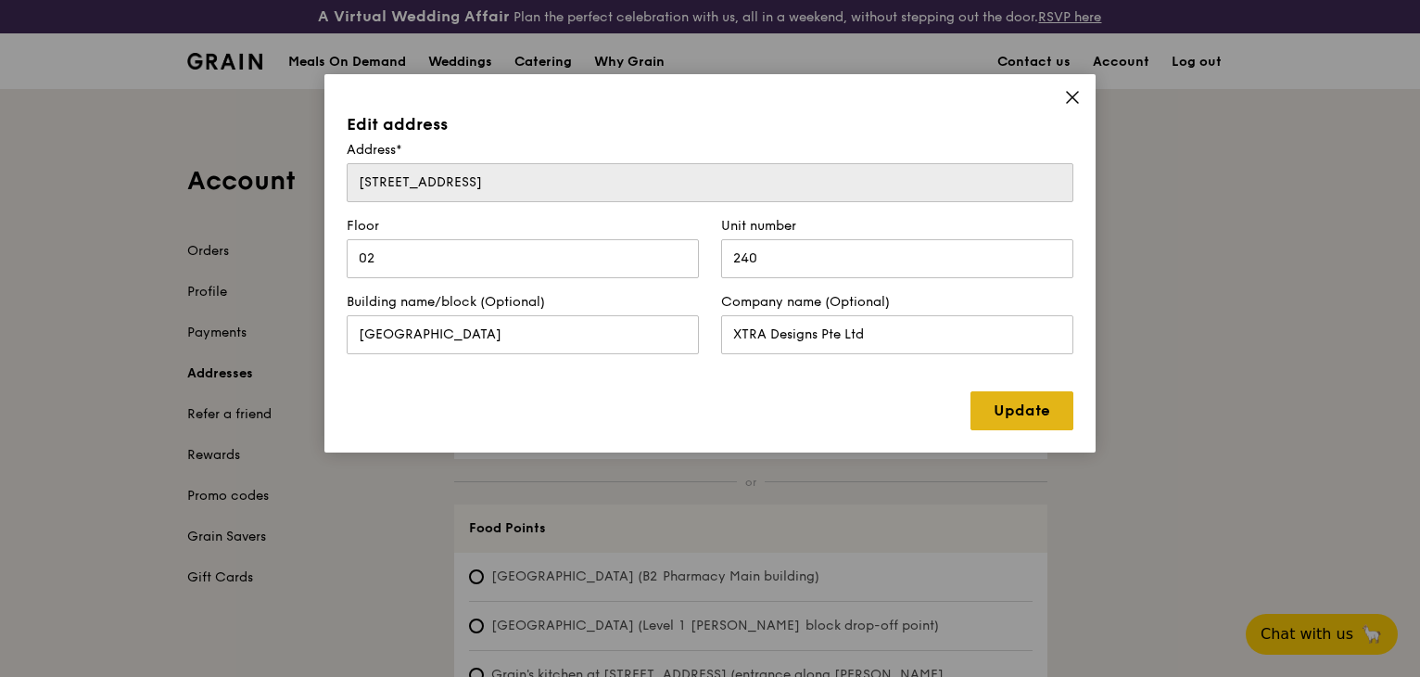
click at [998, 405] on link "Update" at bounding box center [1021, 410] width 103 height 39
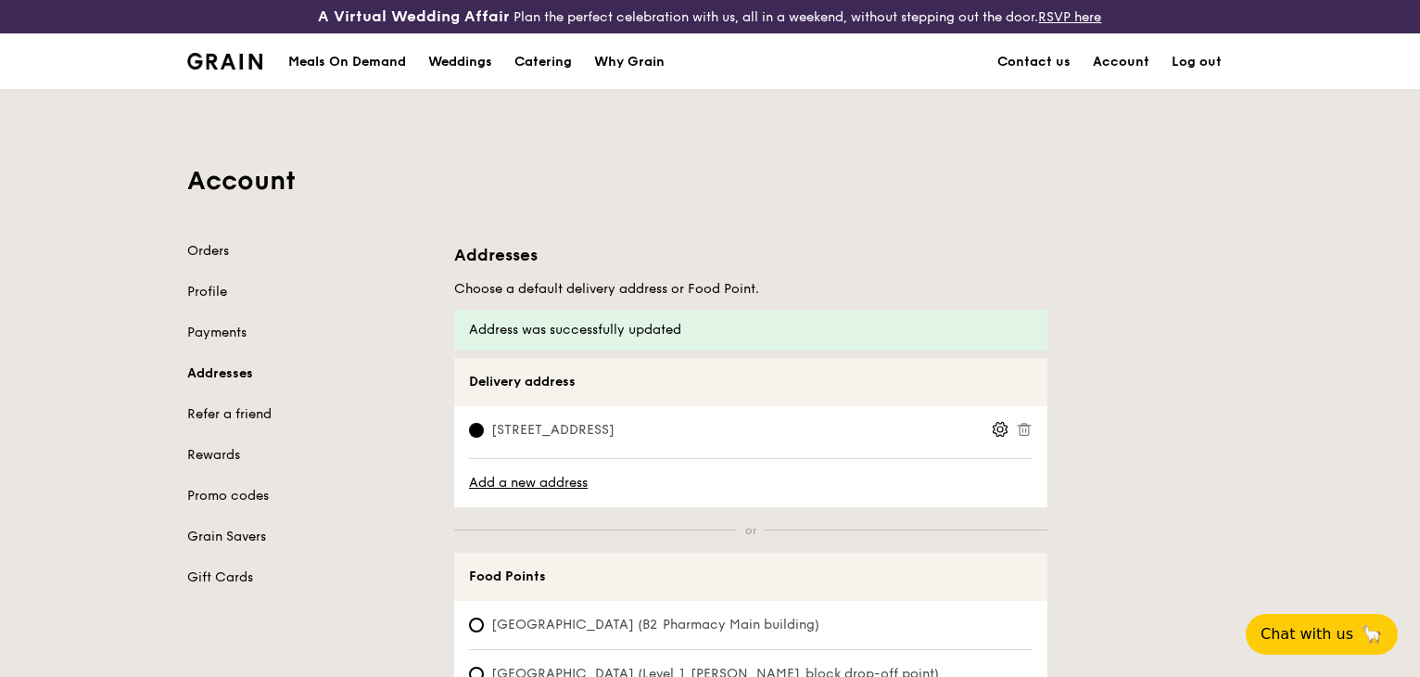
click at [999, 426] on circle at bounding box center [1000, 429] width 6 height 6
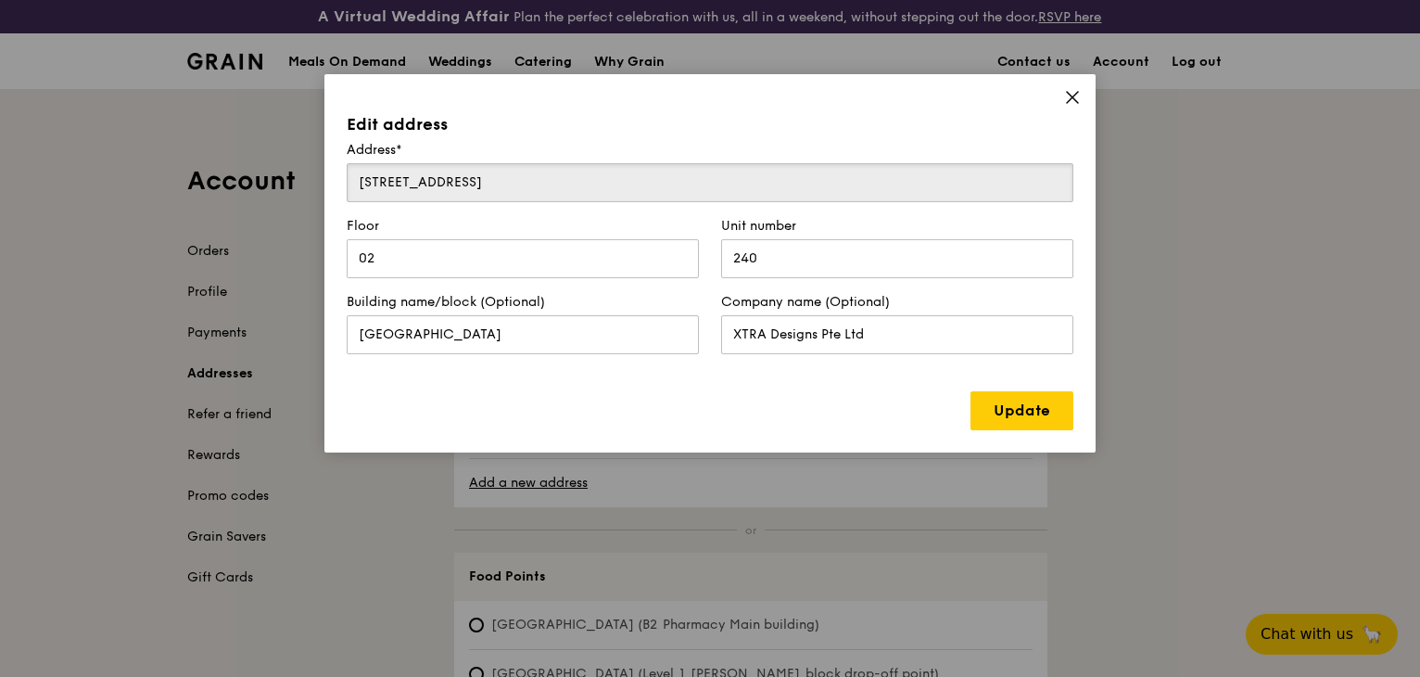
drag, startPoint x: 478, startPoint y: 184, endPoint x: 506, endPoint y: 178, distance: 28.4
click at [478, 183] on input "6 Raffles Boulevard" at bounding box center [710, 182] width 727 height 39
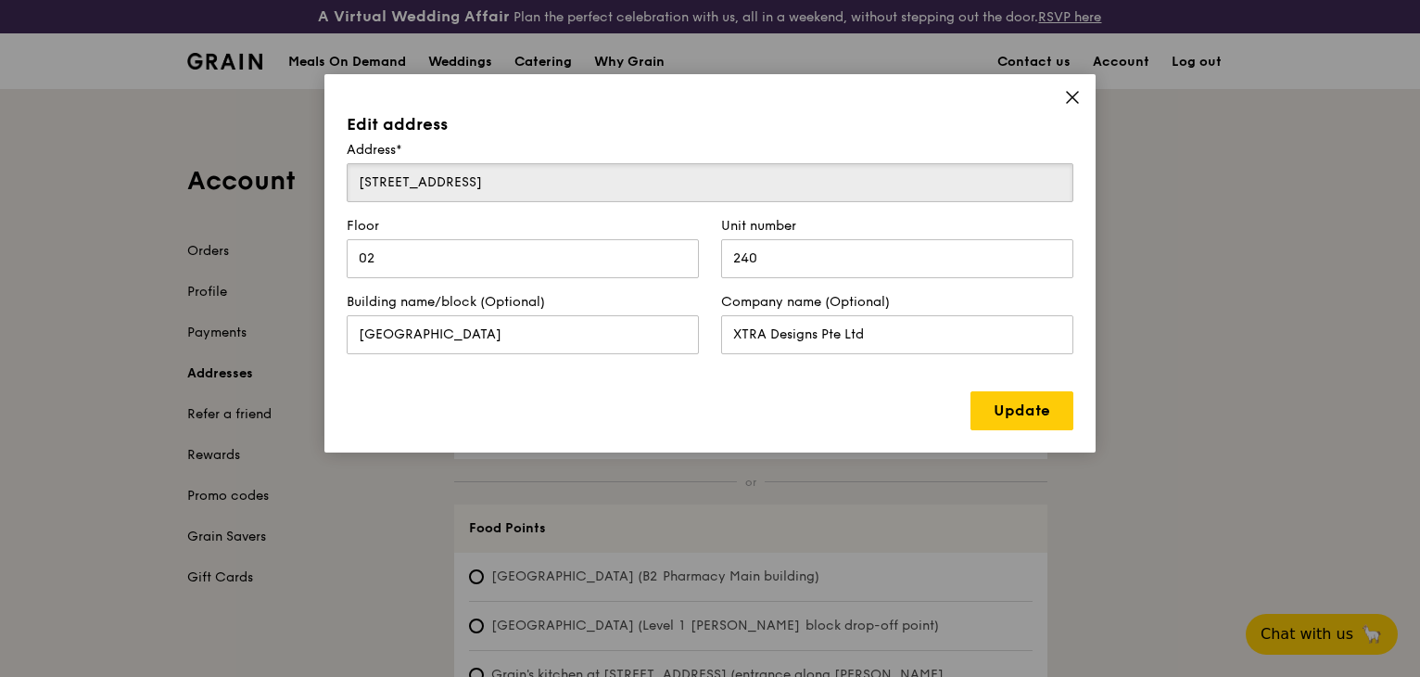
click at [500, 184] on input "6 Raffles Boulevard" at bounding box center [710, 182] width 727 height 39
click at [1016, 407] on link "Update" at bounding box center [1021, 410] width 103 height 39
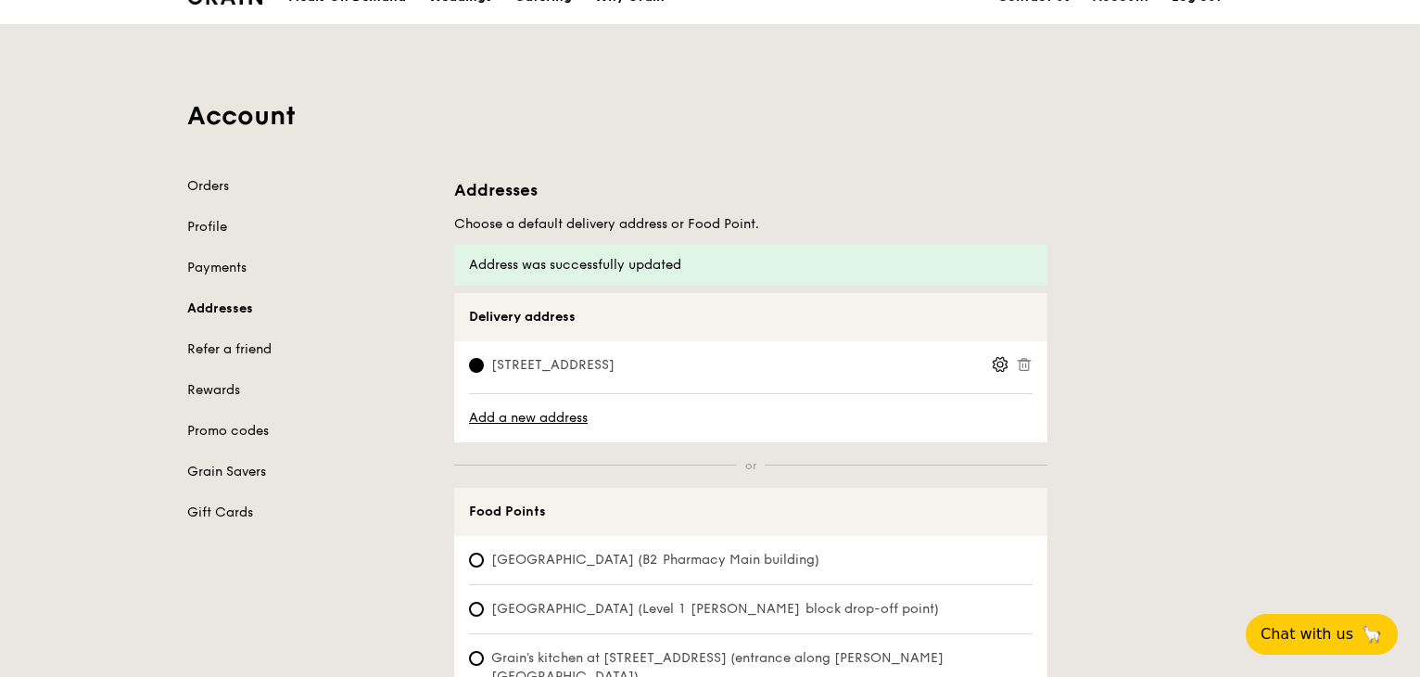
scroll to position [93, 0]
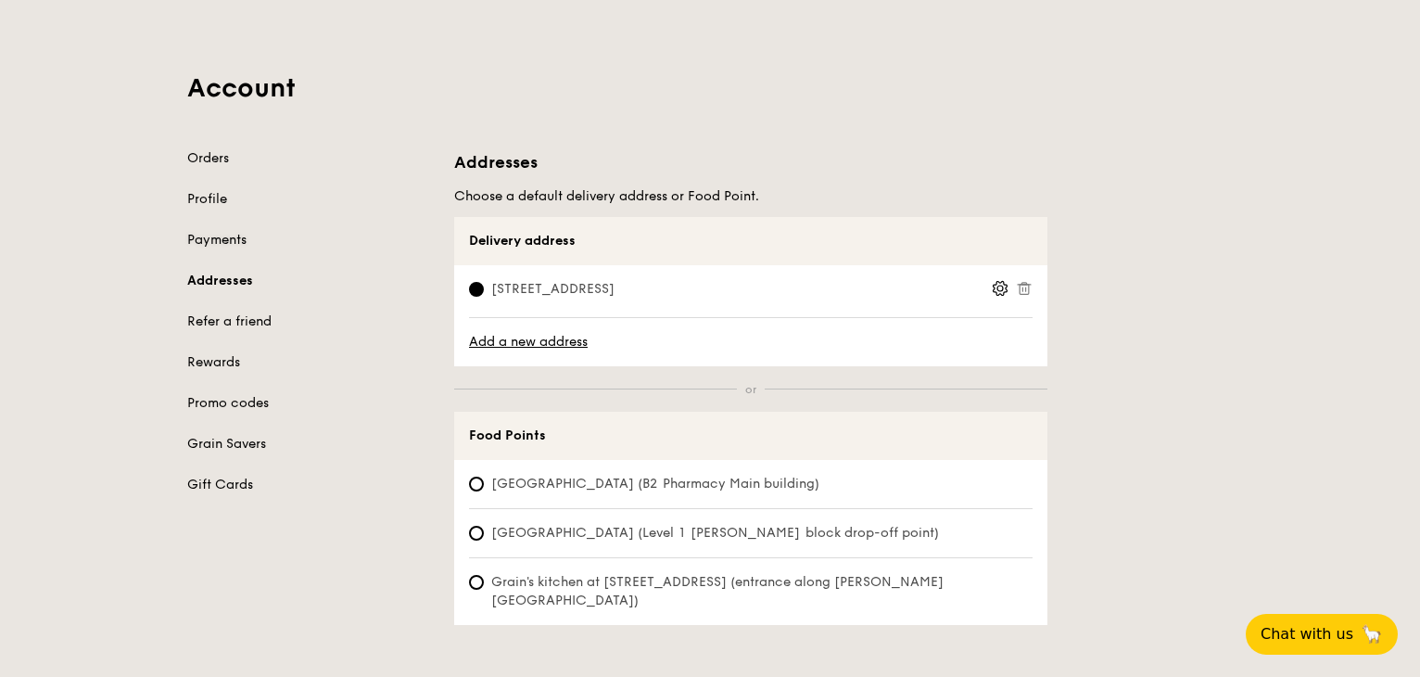
click at [226, 241] on link "Payments" at bounding box center [309, 240] width 245 height 19
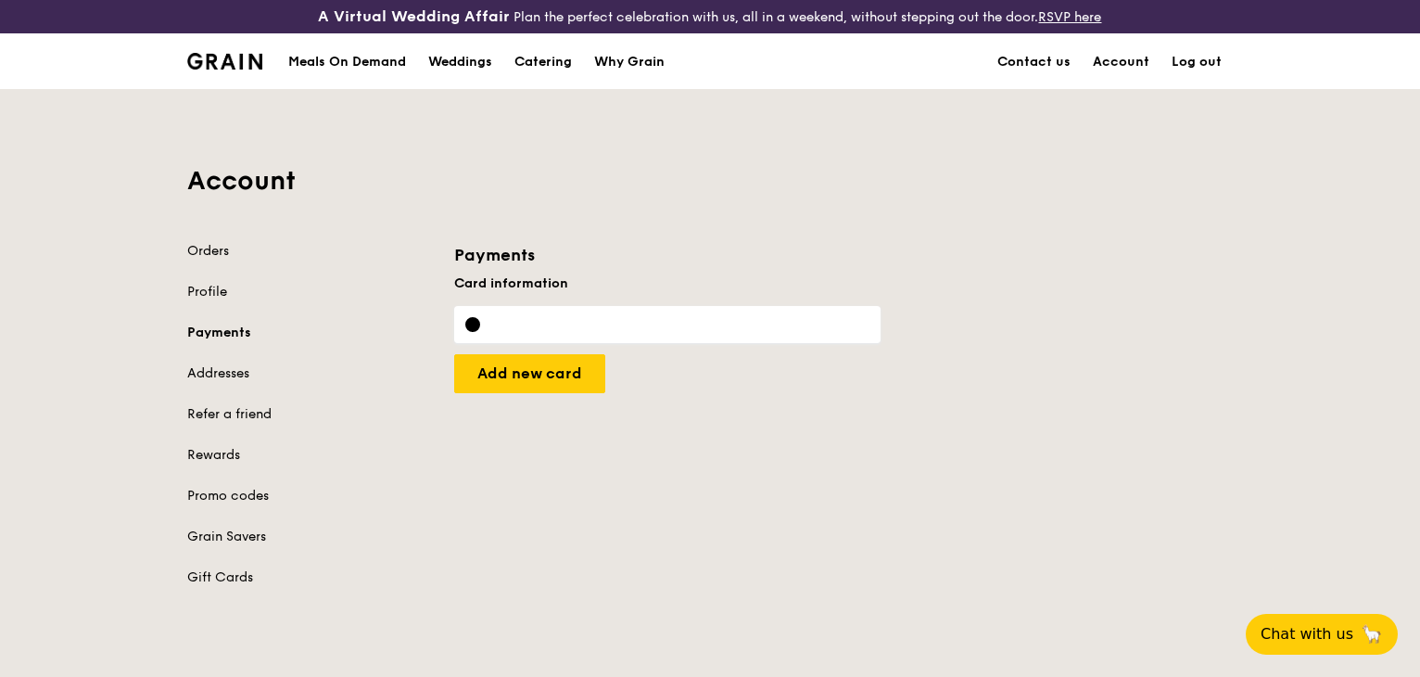
click at [337, 66] on div "Meals On Demand" at bounding box center [347, 62] width 118 height 56
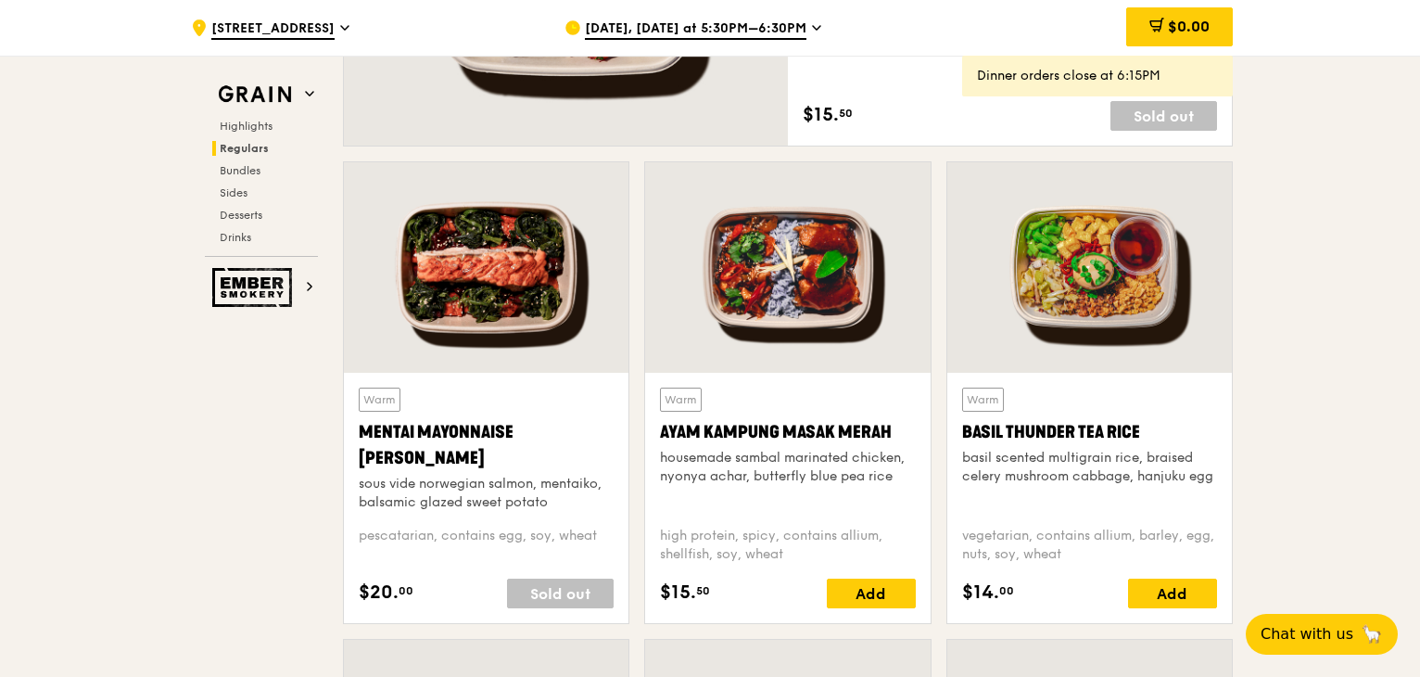
scroll to position [1606, 0]
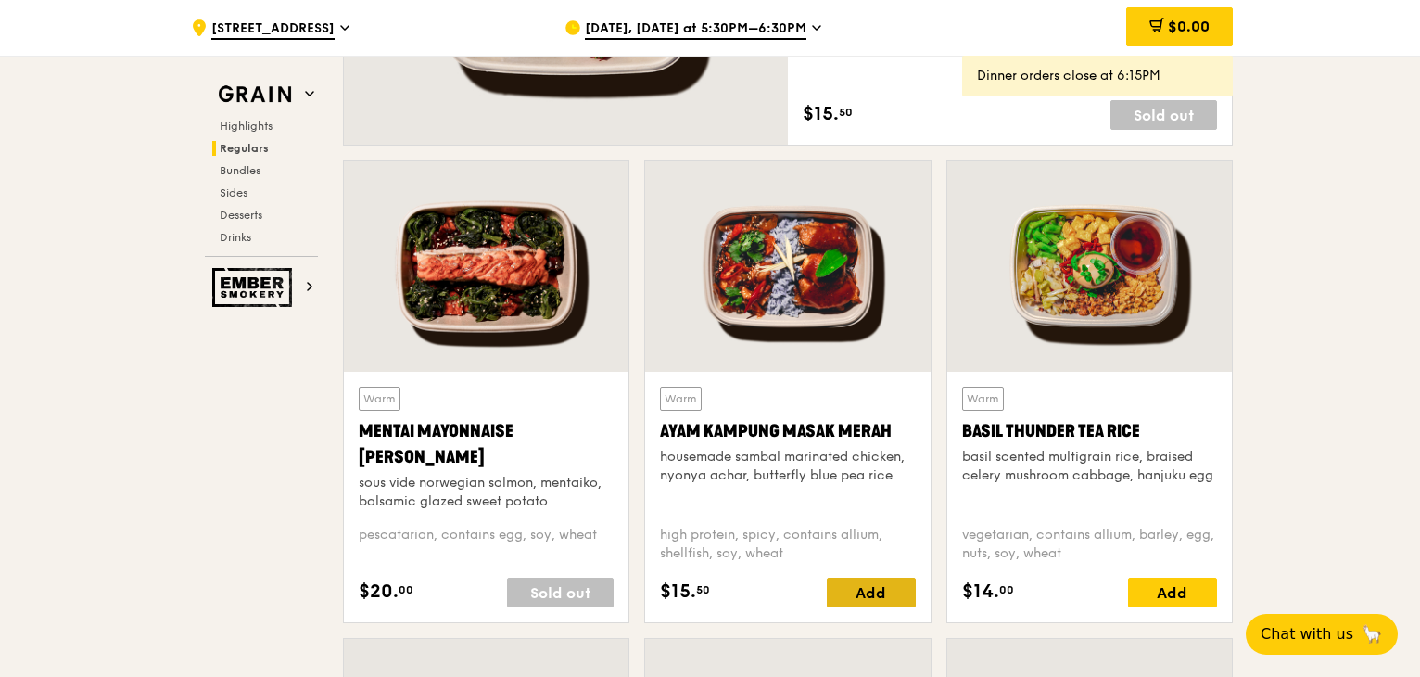
click at [881, 587] on div "Add" at bounding box center [871, 592] width 89 height 30
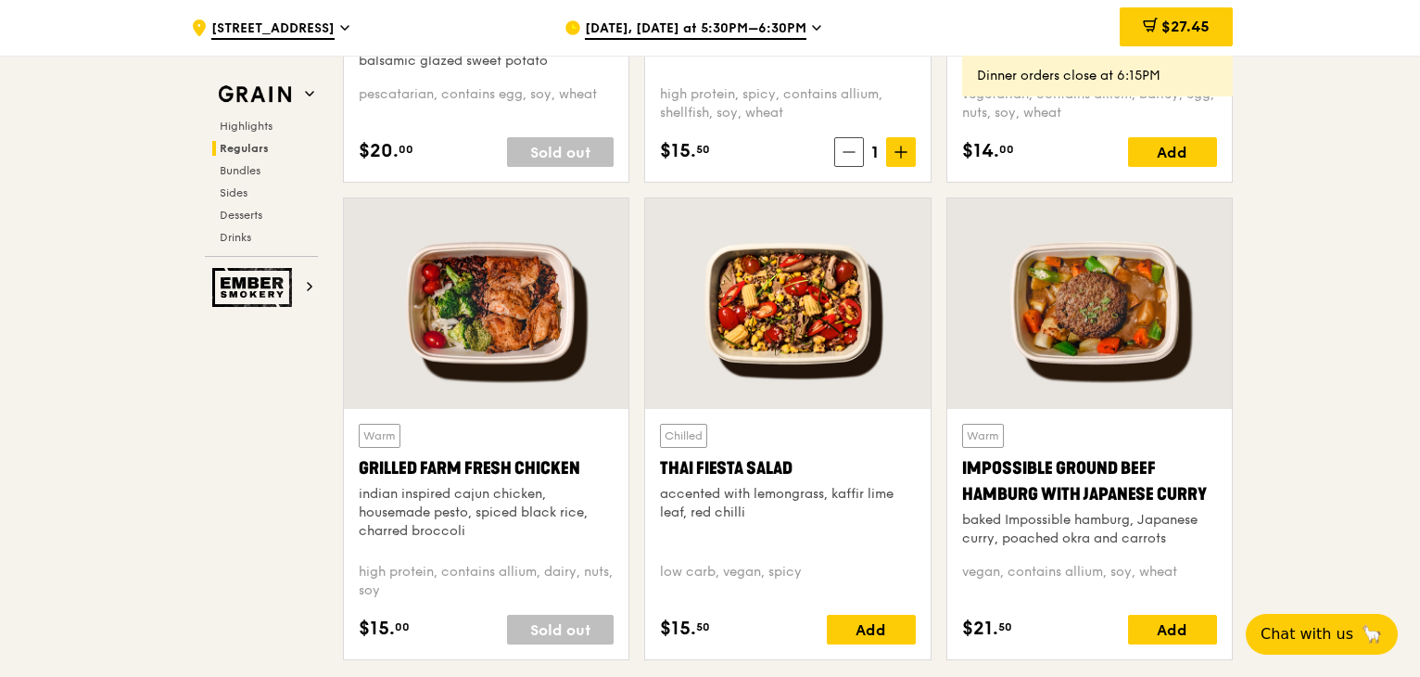
scroll to position [2070, 0]
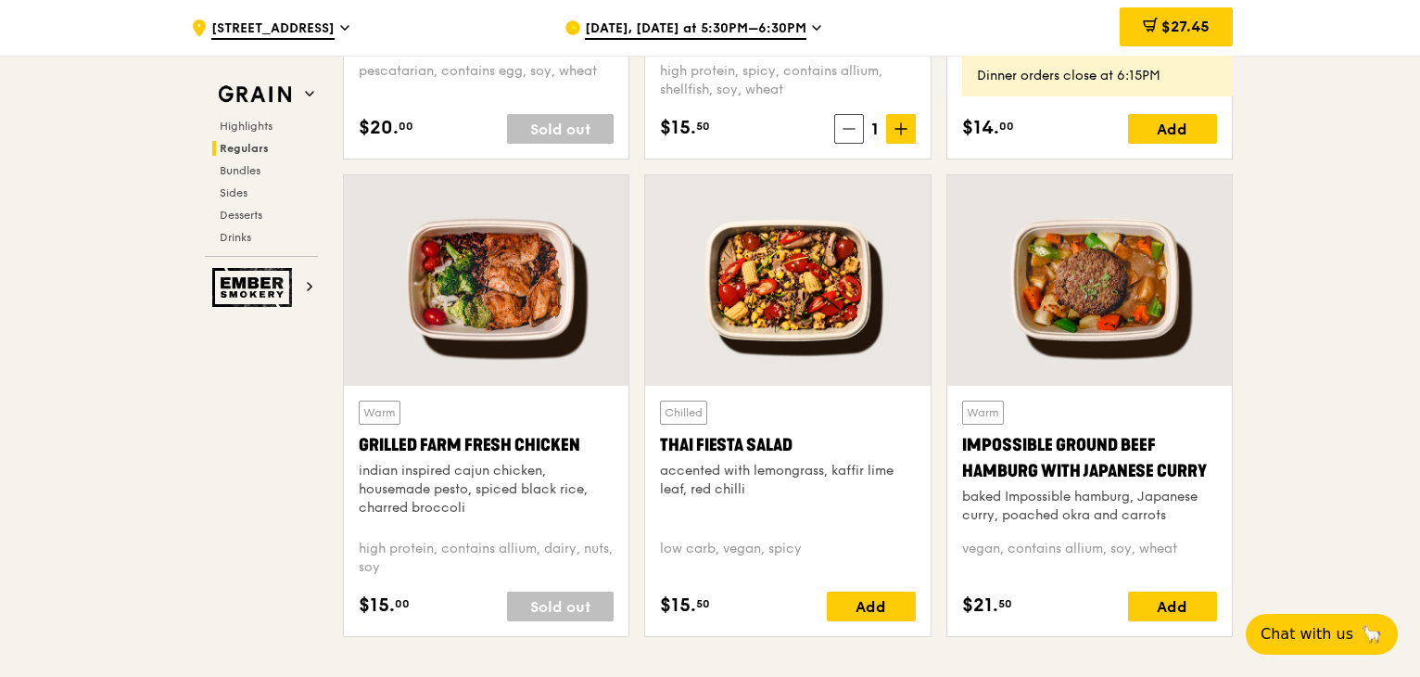
click at [812, 24] on icon at bounding box center [816, 27] width 9 height 17
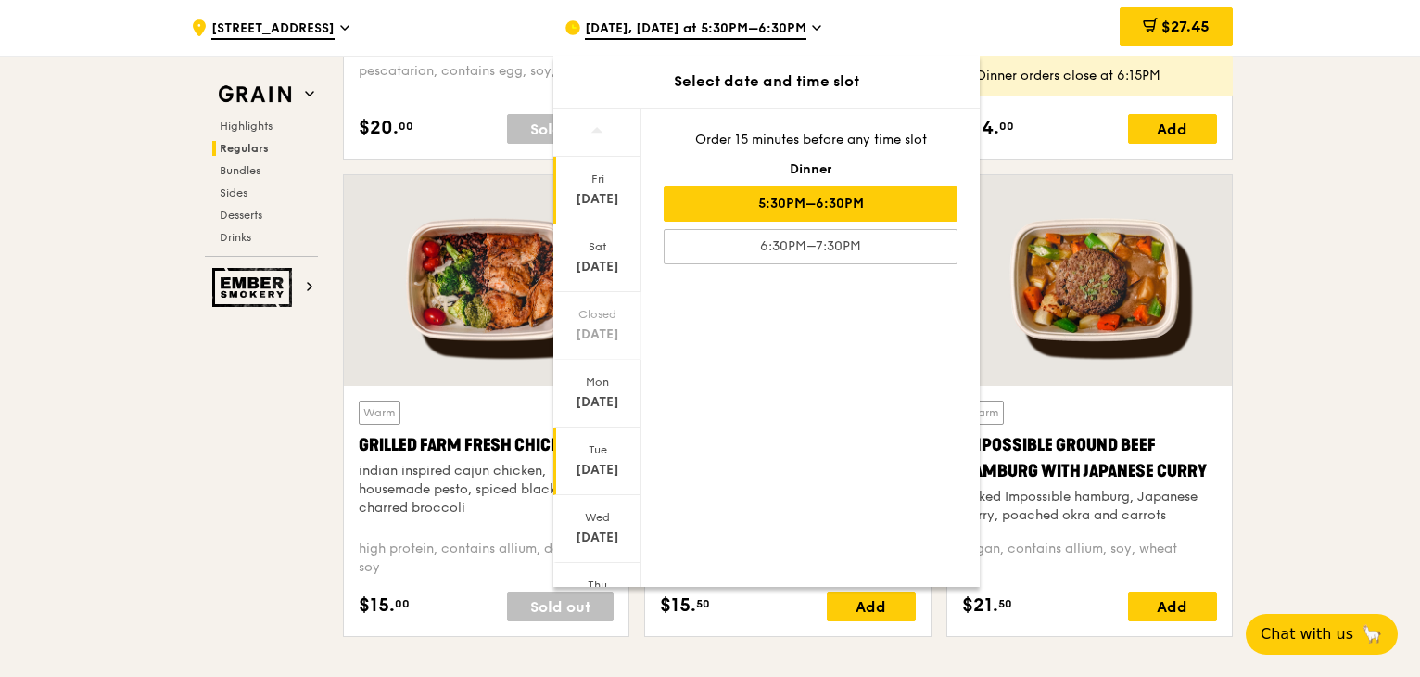
click at [610, 463] on div "Sep 30" at bounding box center [597, 470] width 82 height 19
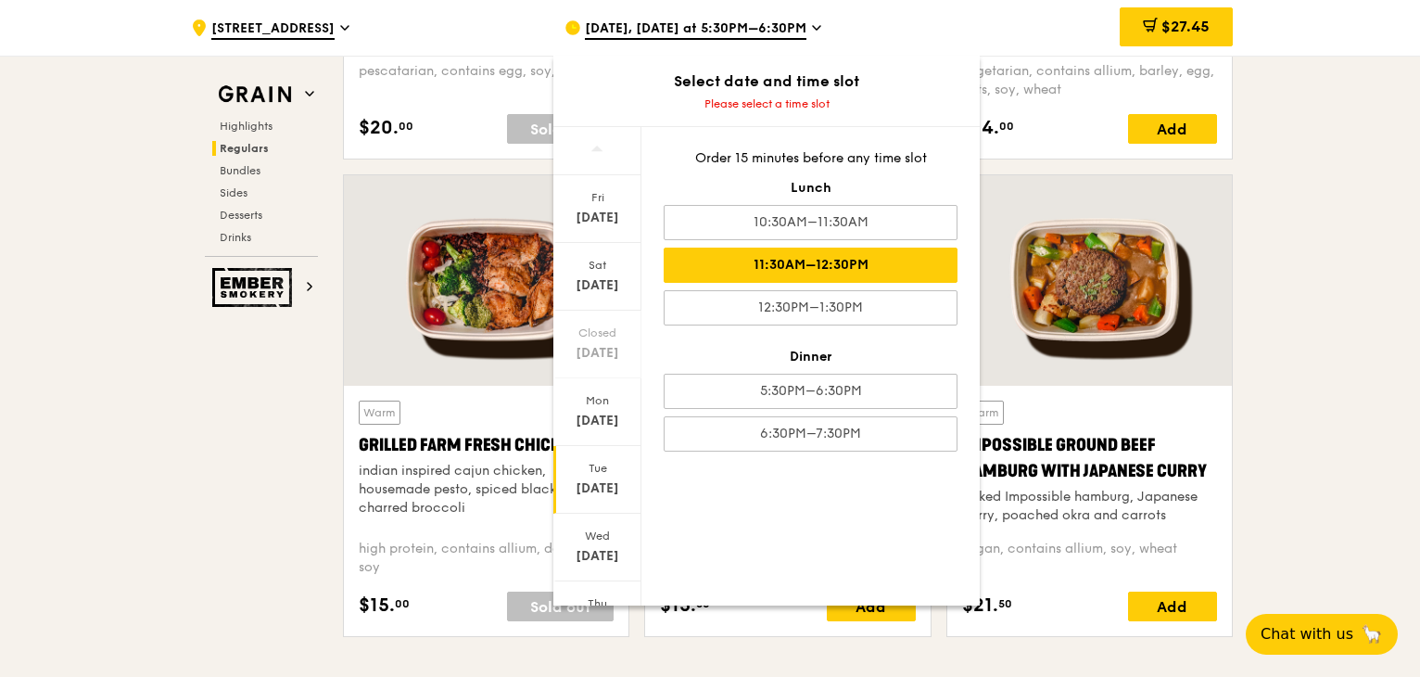
click at [886, 264] on div "11:30AM–12:30PM" at bounding box center [811, 264] width 294 height 35
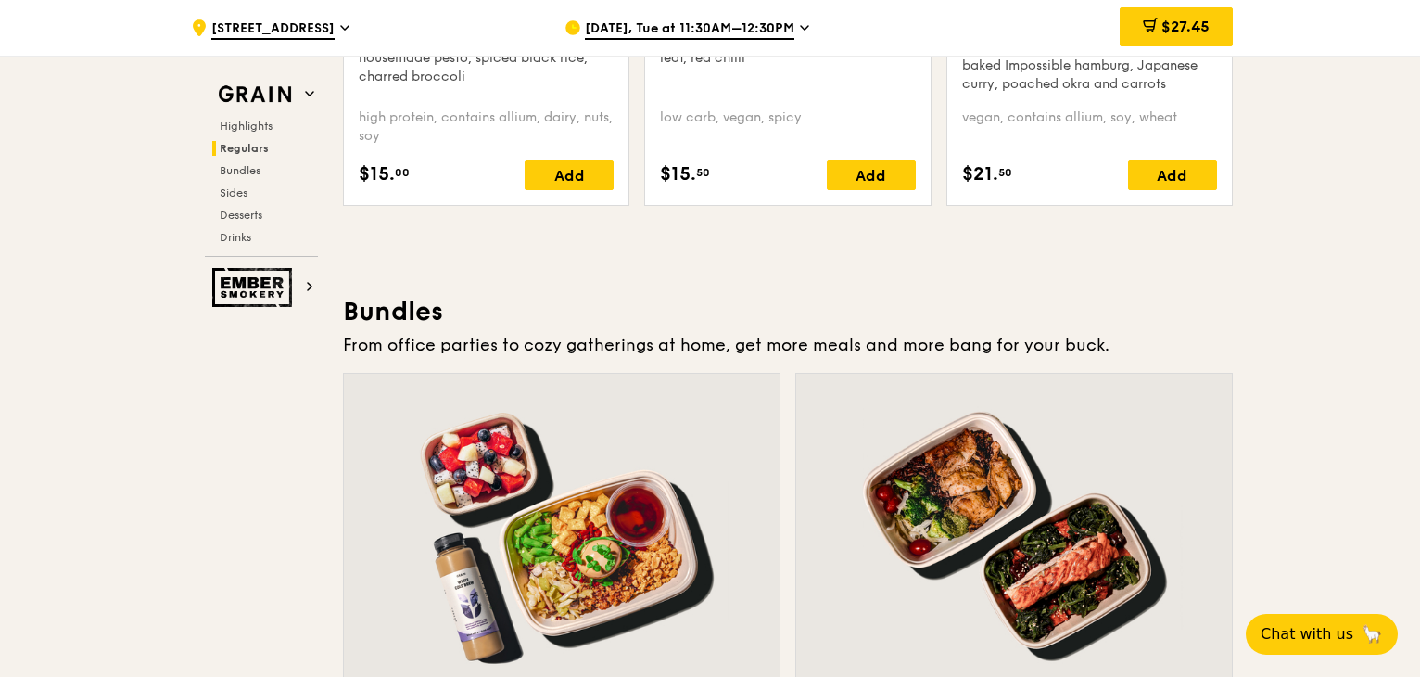
scroll to position [2502, 0]
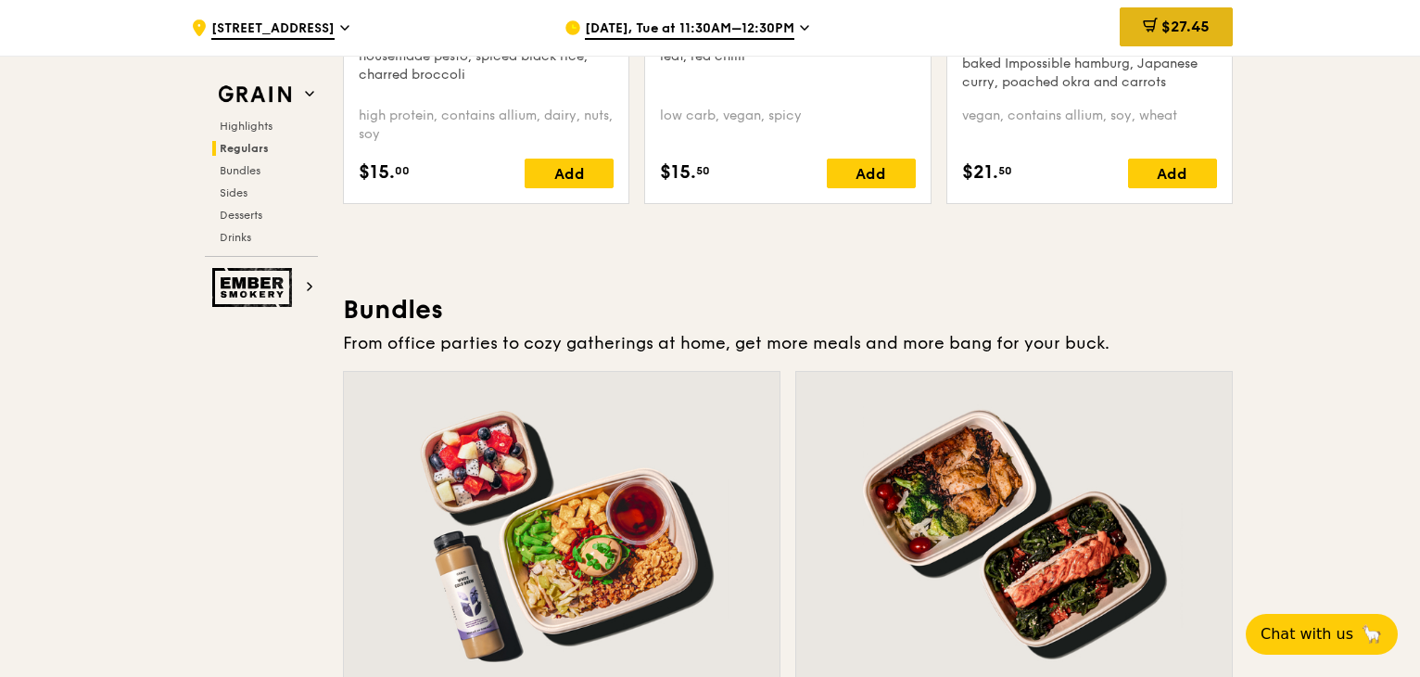
click at [1169, 32] on span "$27.45" at bounding box center [1185, 27] width 48 height 18
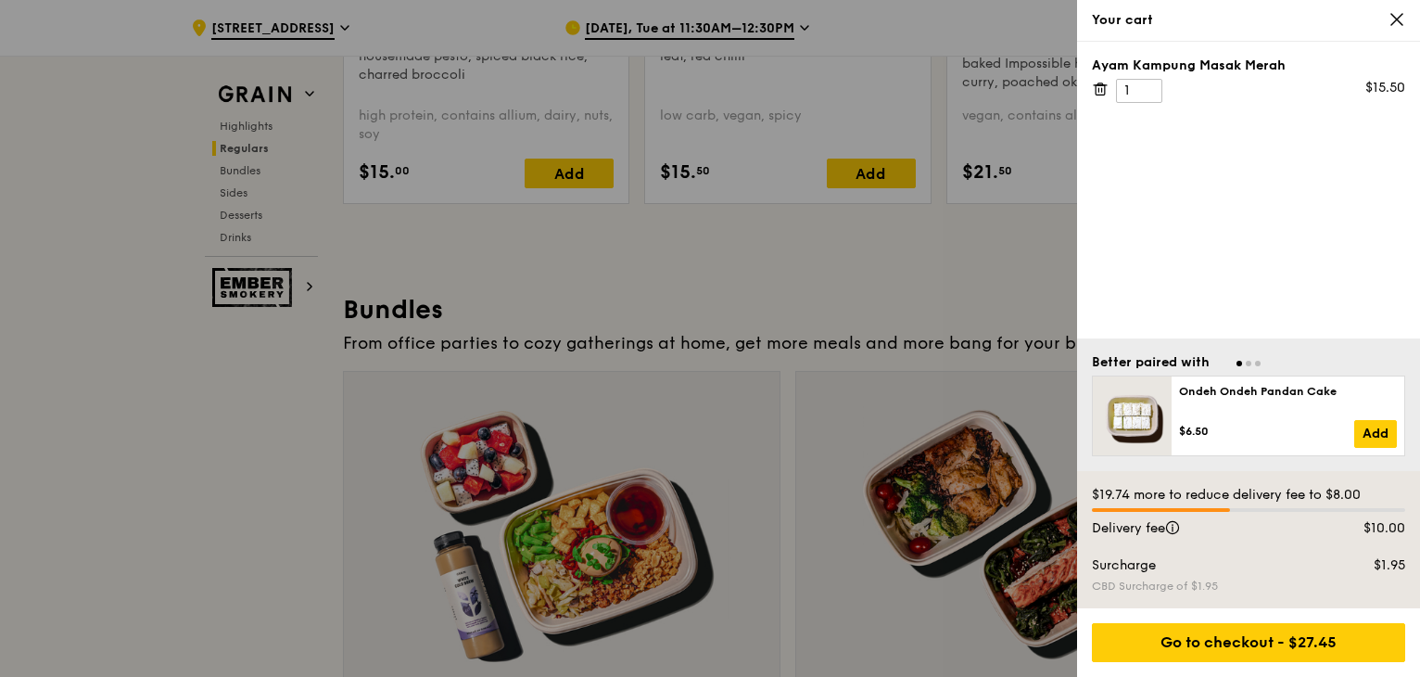
click at [148, 490] on div at bounding box center [710, 338] width 1420 height 677
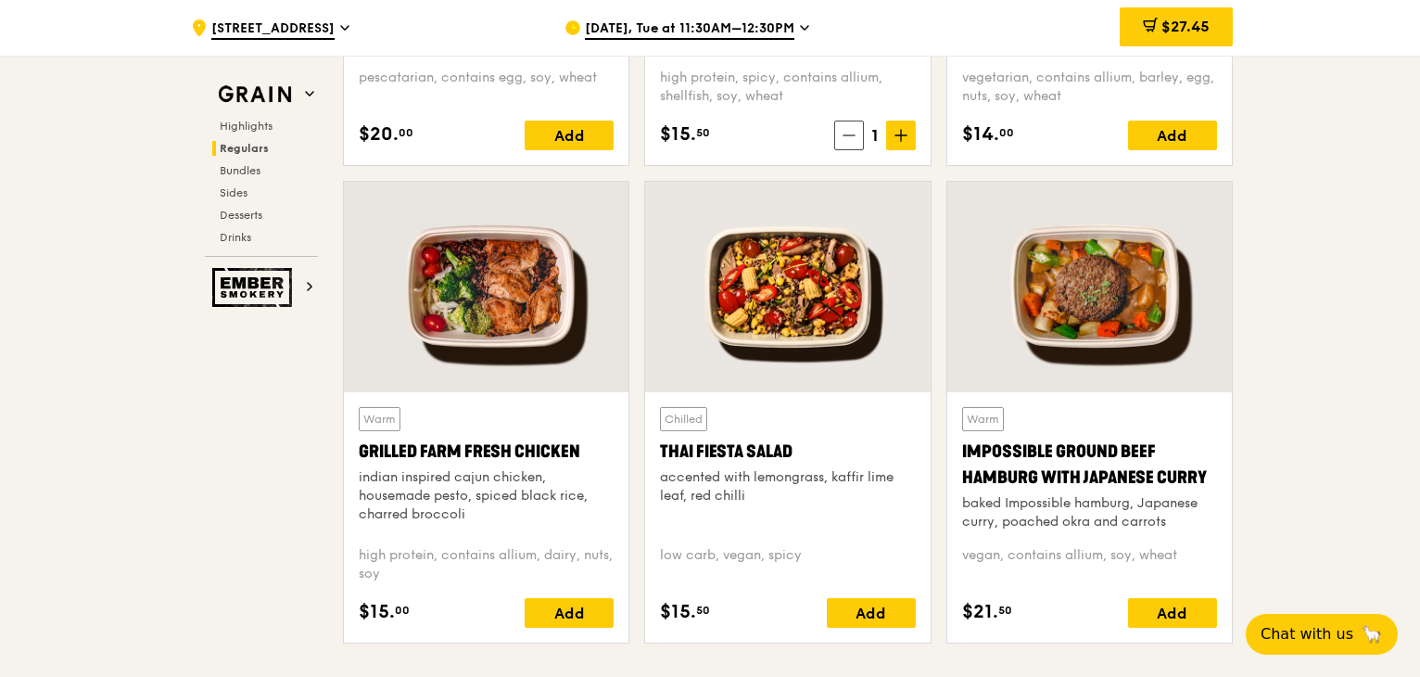
scroll to position [2162, 0]
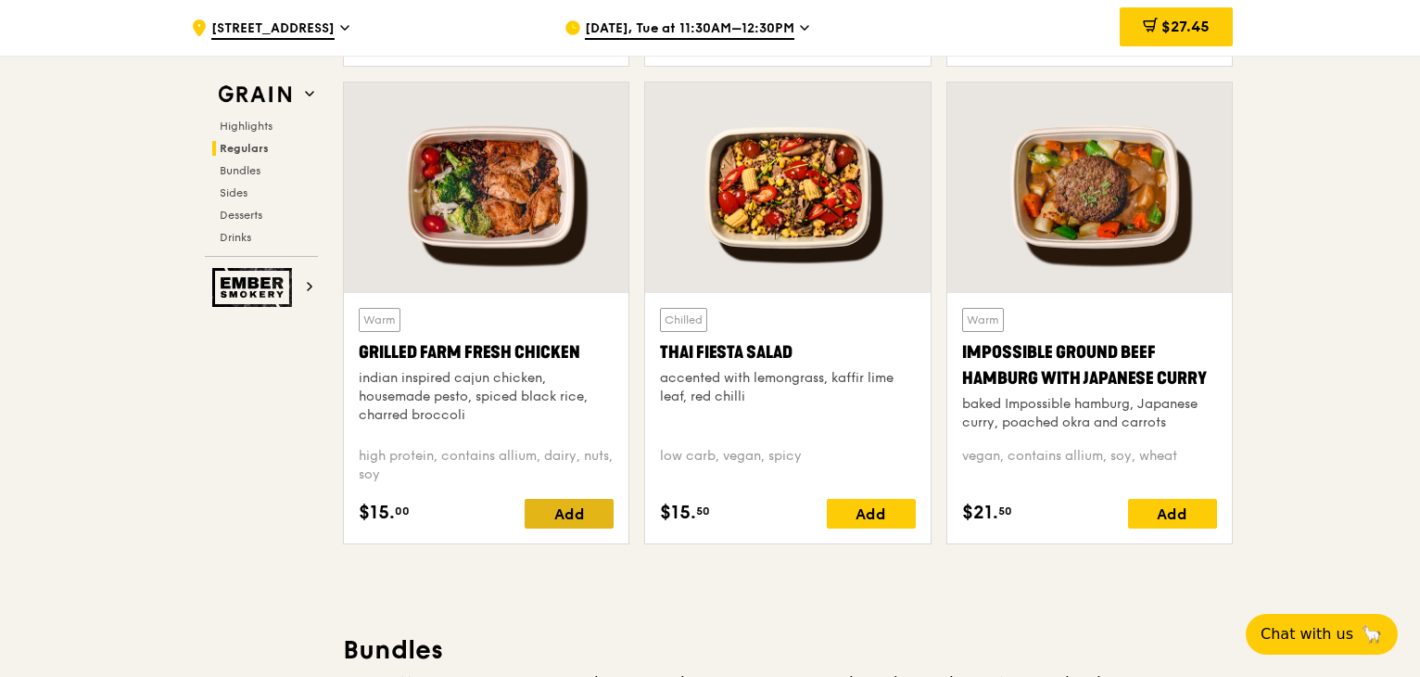
click at [590, 519] on div "Add" at bounding box center [569, 514] width 89 height 30
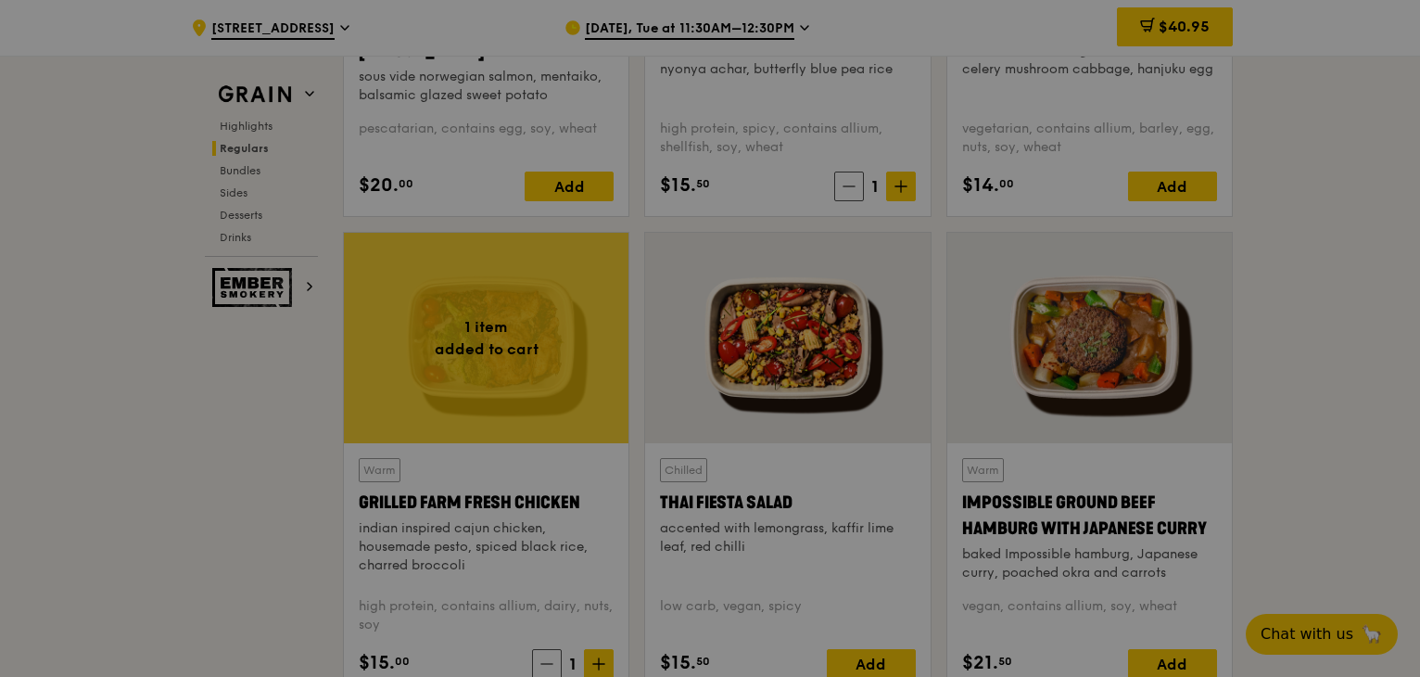
scroll to position [1977, 0]
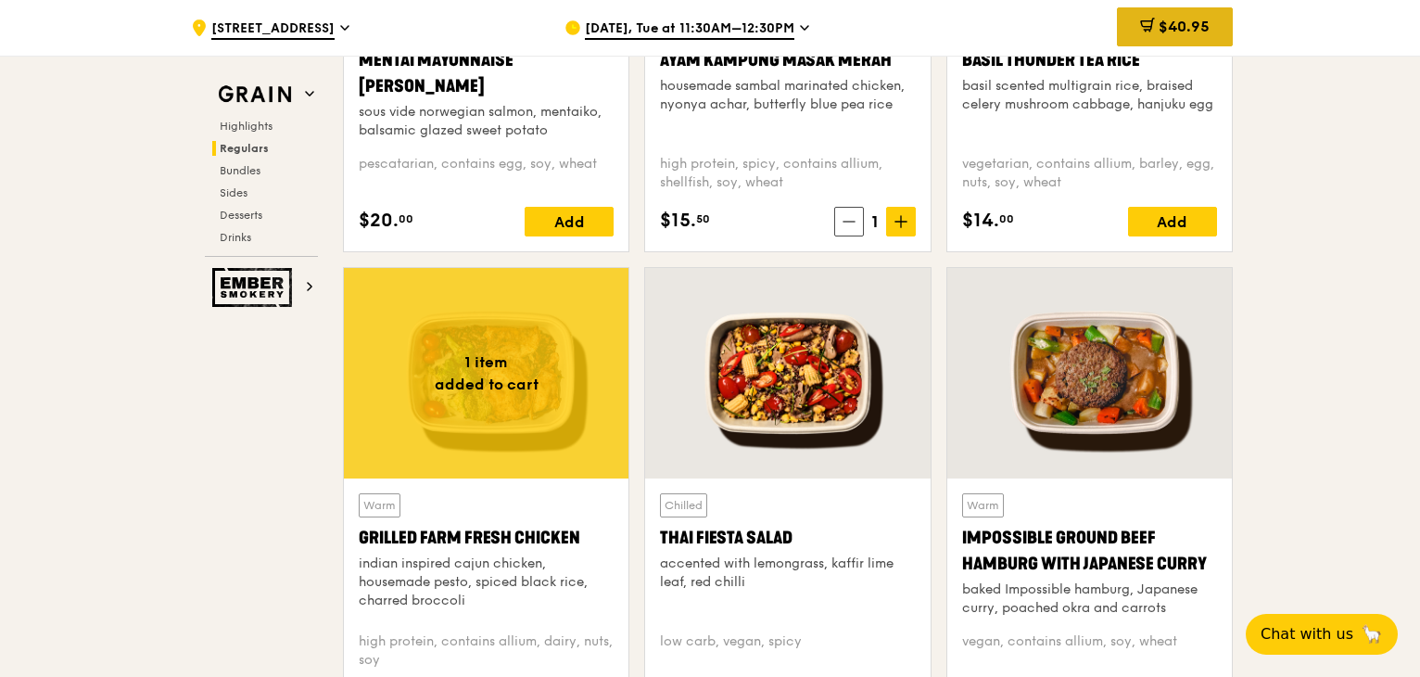
click at [1190, 34] on span "$40.95" at bounding box center [1184, 27] width 51 height 18
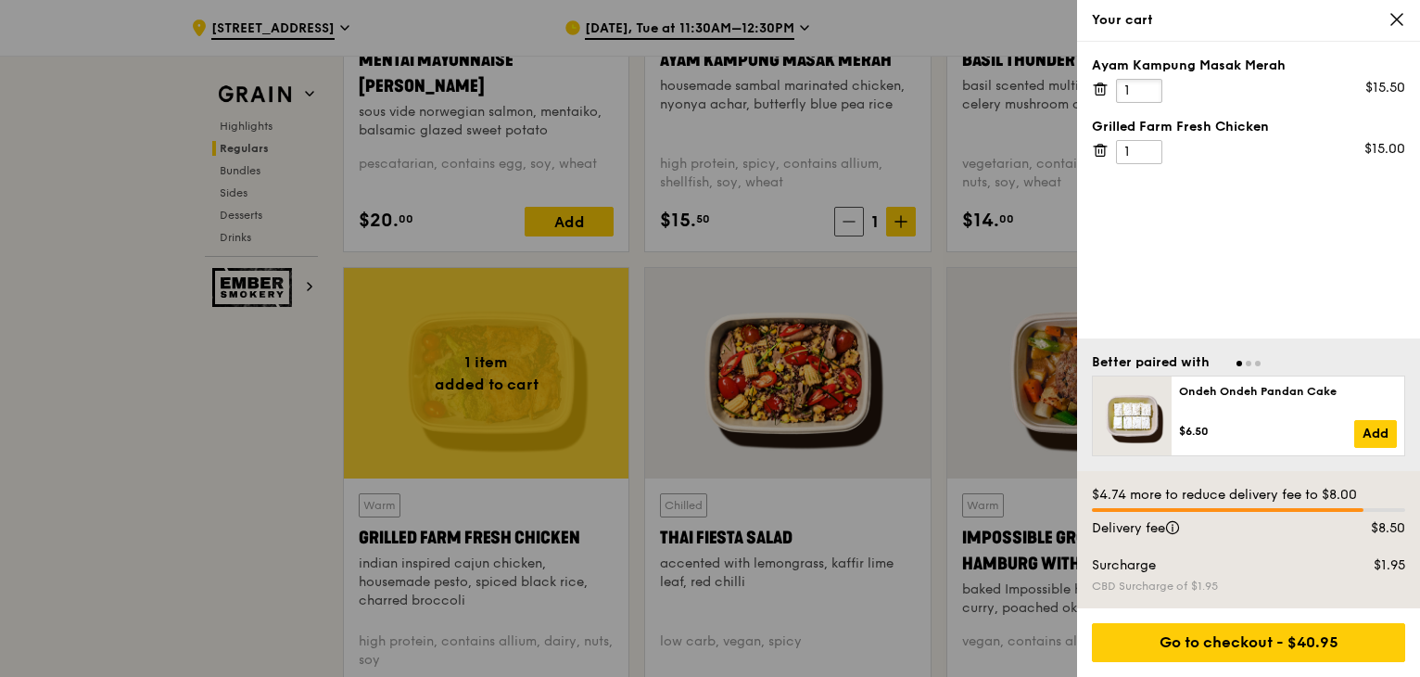
drag, startPoint x: 1130, startPoint y: 95, endPoint x: 1099, endPoint y: 95, distance: 30.6
click at [1099, 95] on div "Ayam Kampung Masak Merah 1 $15.50" at bounding box center [1248, 80] width 313 height 46
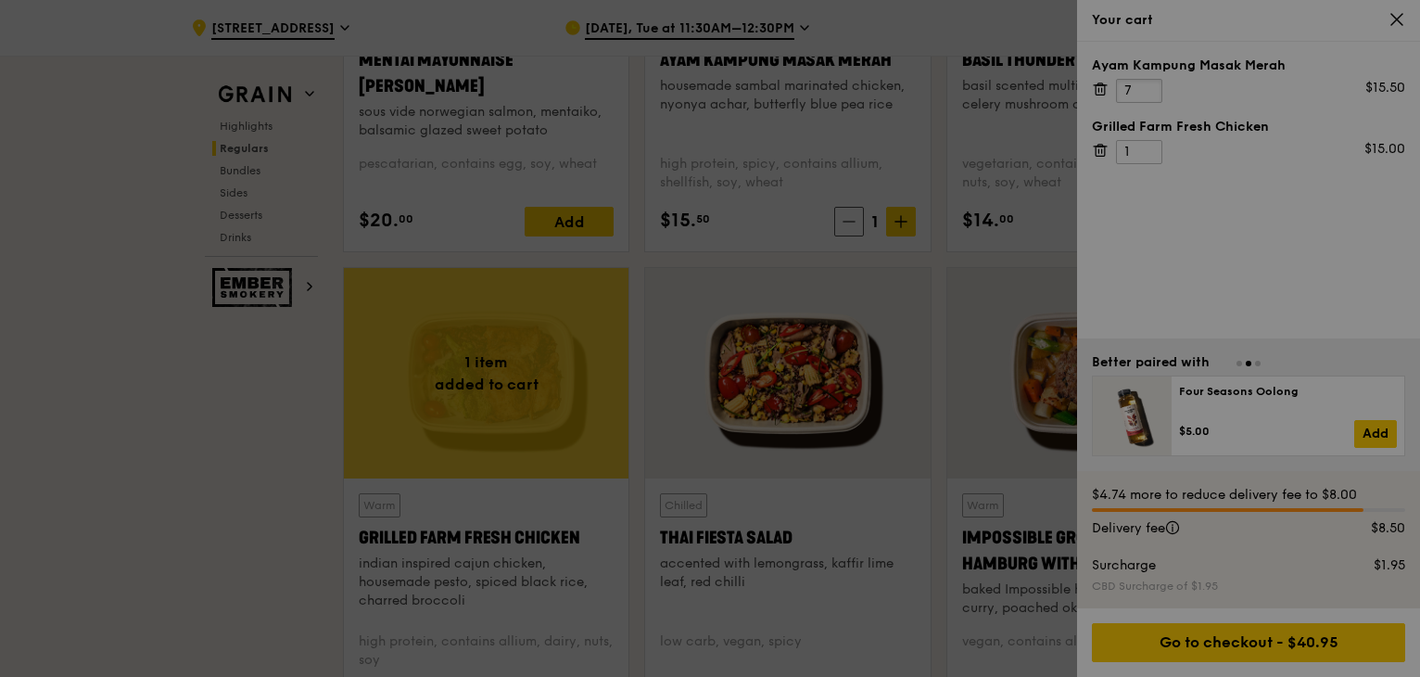
type input "7"
drag, startPoint x: 1130, startPoint y: 138, endPoint x: 1141, endPoint y: 144, distance: 12.4
click at [1141, 144] on div at bounding box center [710, 338] width 1420 height 677
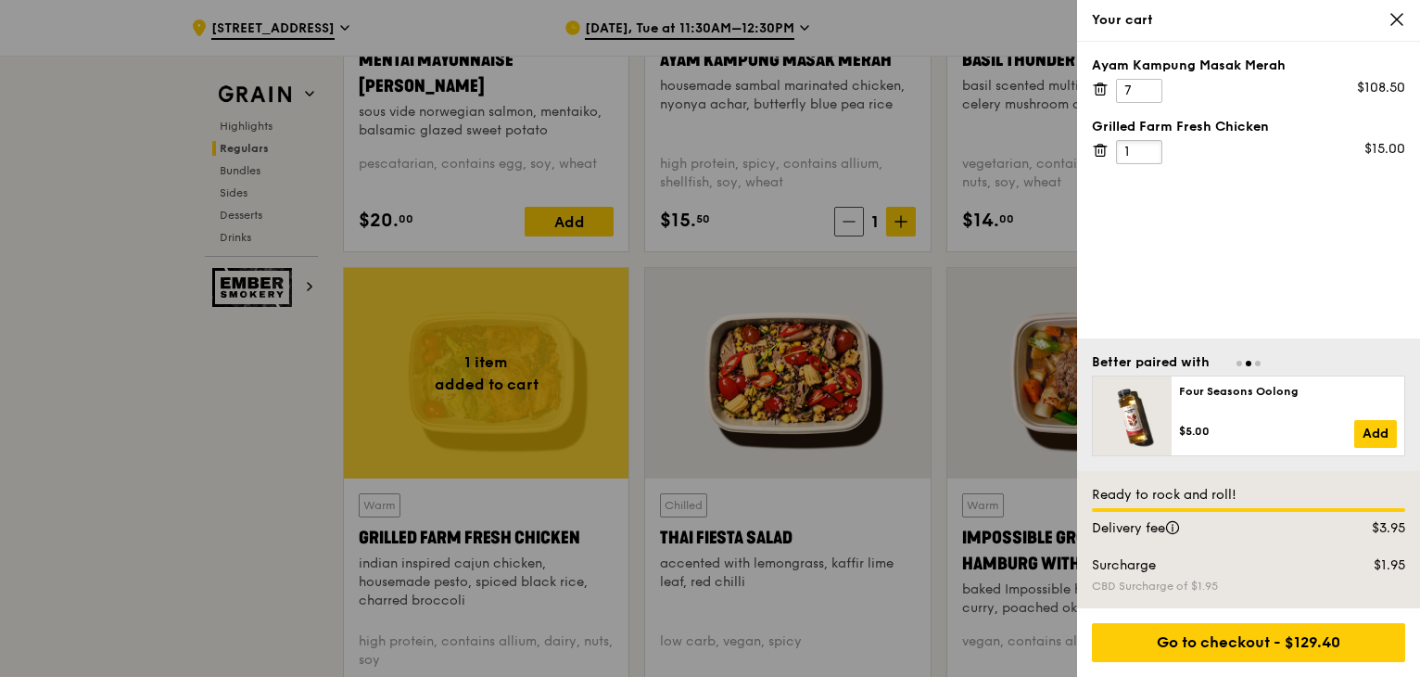
drag, startPoint x: 1134, startPoint y: 153, endPoint x: 1070, endPoint y: 153, distance: 63.9
click at [1070, 153] on div "Your cart Ayam Kampung Masak Merah 7 $108.50 Grilled Farm Fresh Chicken 1 $15.0…" at bounding box center [710, 338] width 1420 height 677
type input "7"
click at [1238, 235] on div "Ayam Kampung Masak Merah 7 $108.50 Grilled Farm Fresh Chicken 7 $15.00" at bounding box center [1248, 190] width 343 height 297
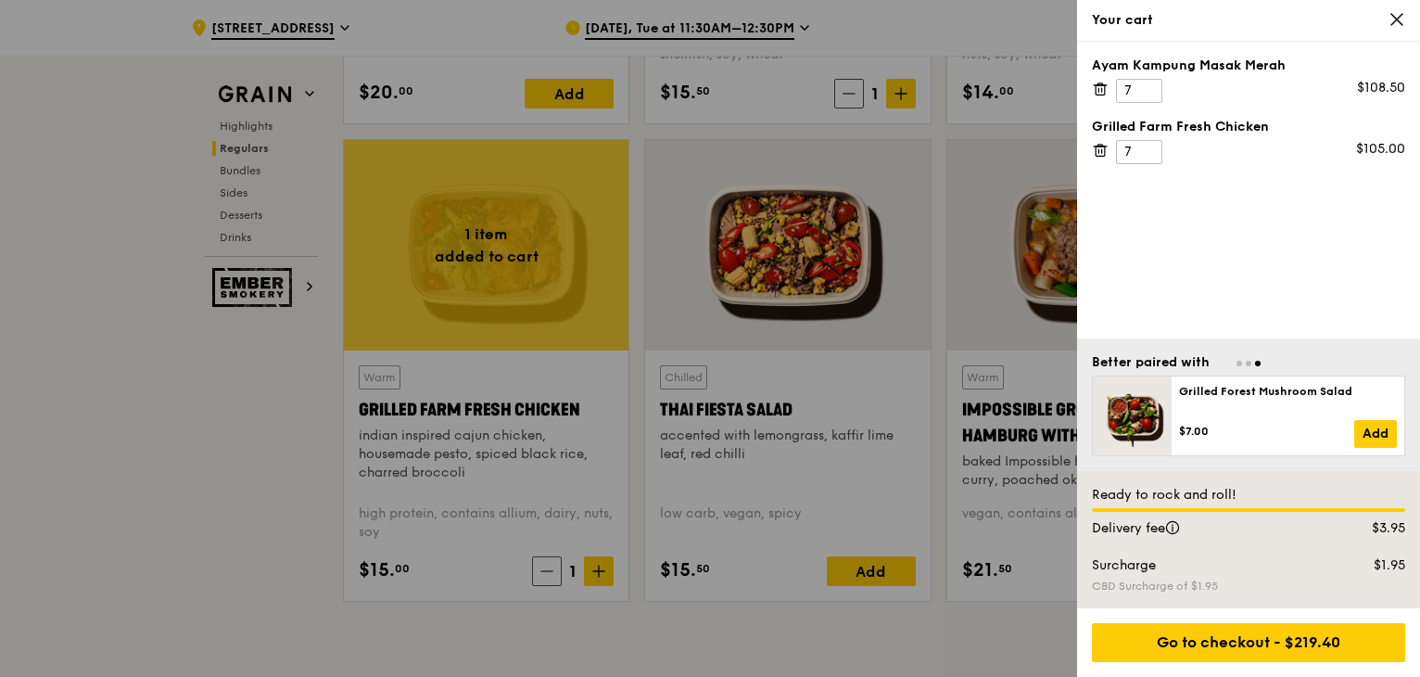
scroll to position [2132, 0]
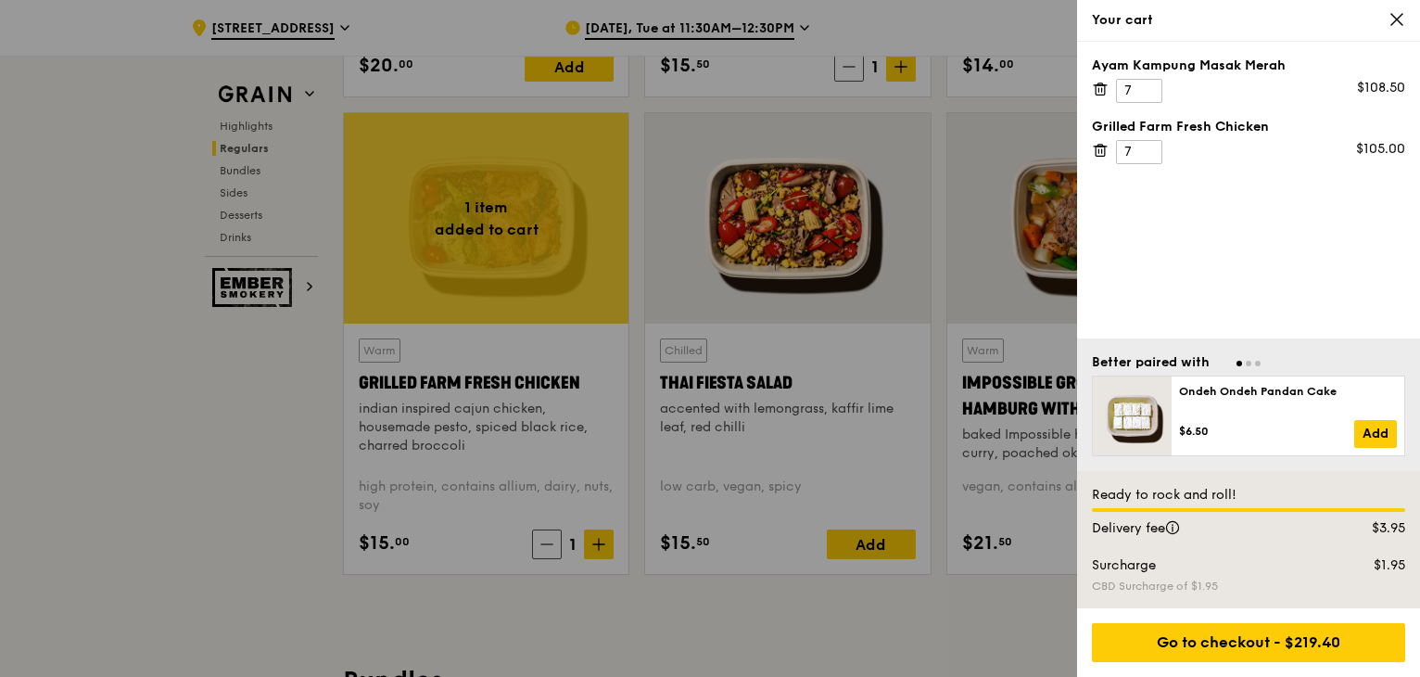
click at [1322, 247] on div "Ayam Kampung Masak Merah 7 $108.50 Grilled Farm Fresh Chicken 7 $105.00" at bounding box center [1248, 190] width 343 height 297
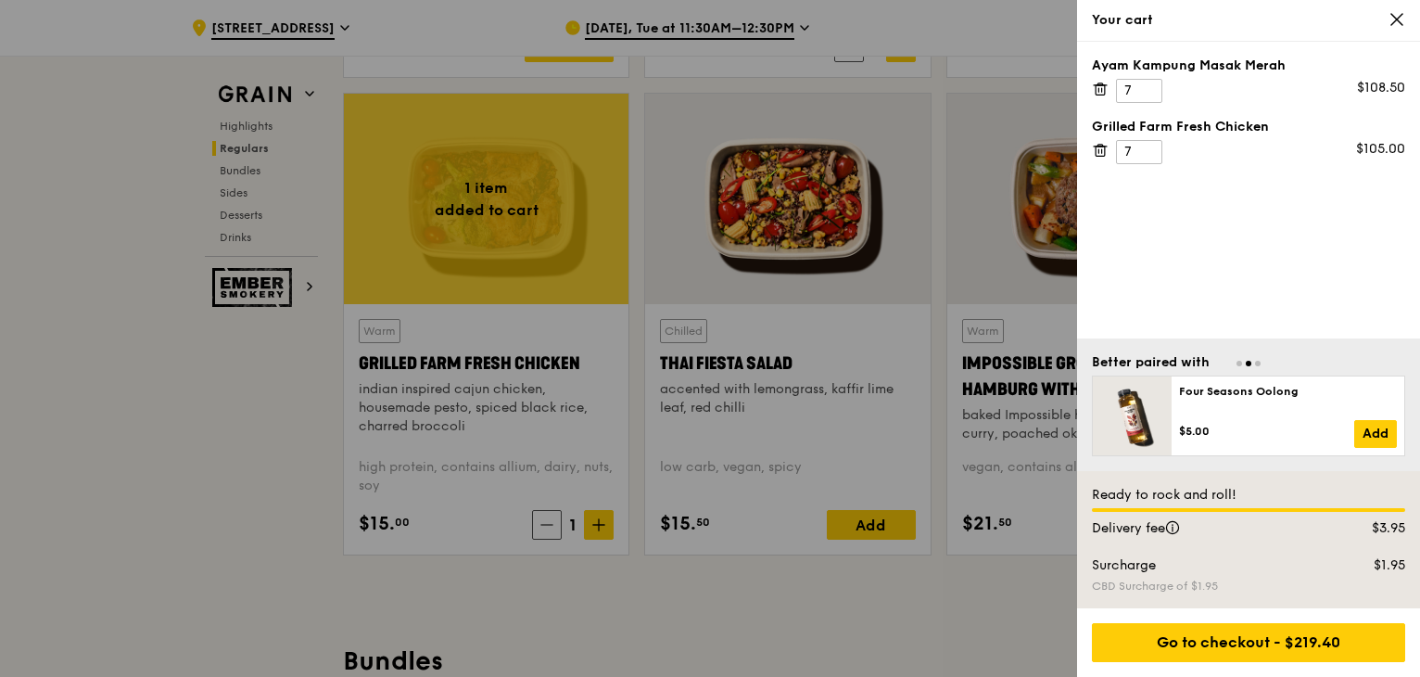
scroll to position [2317, 0]
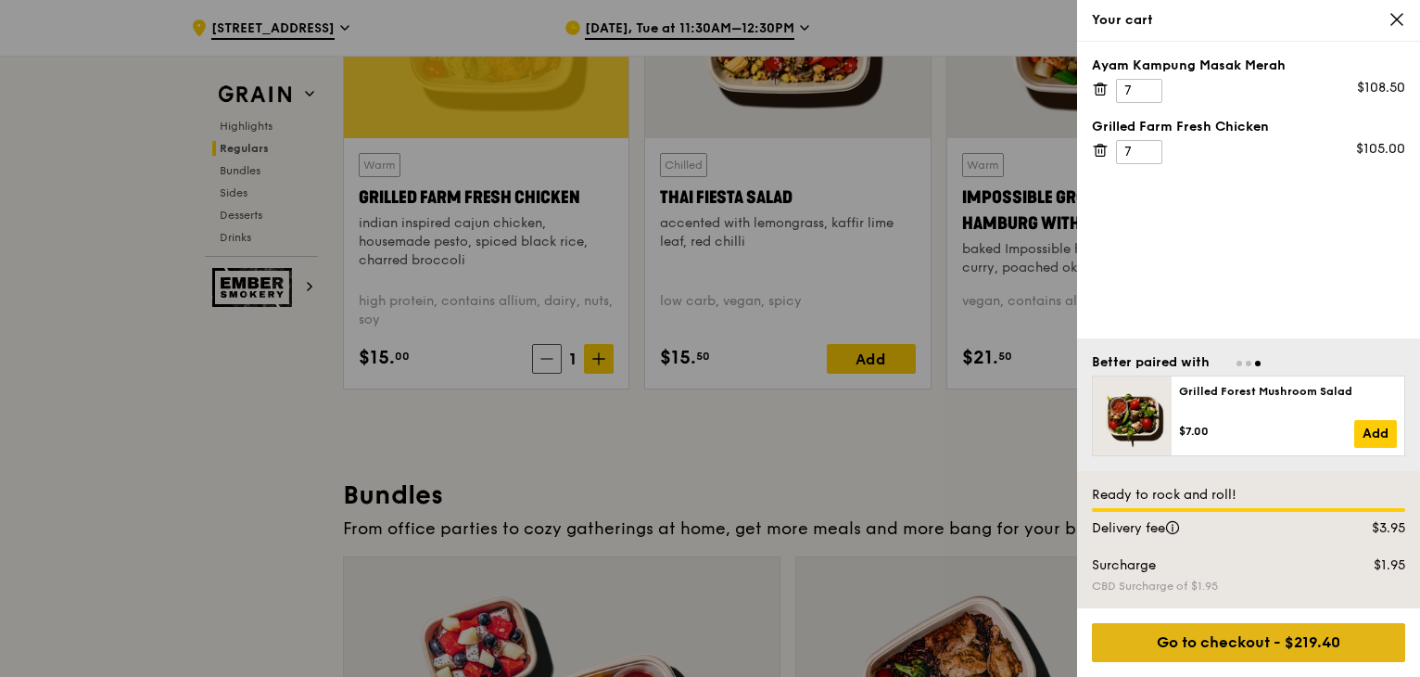
click at [1253, 631] on div "Go to checkout - $219.40" at bounding box center [1248, 642] width 313 height 39
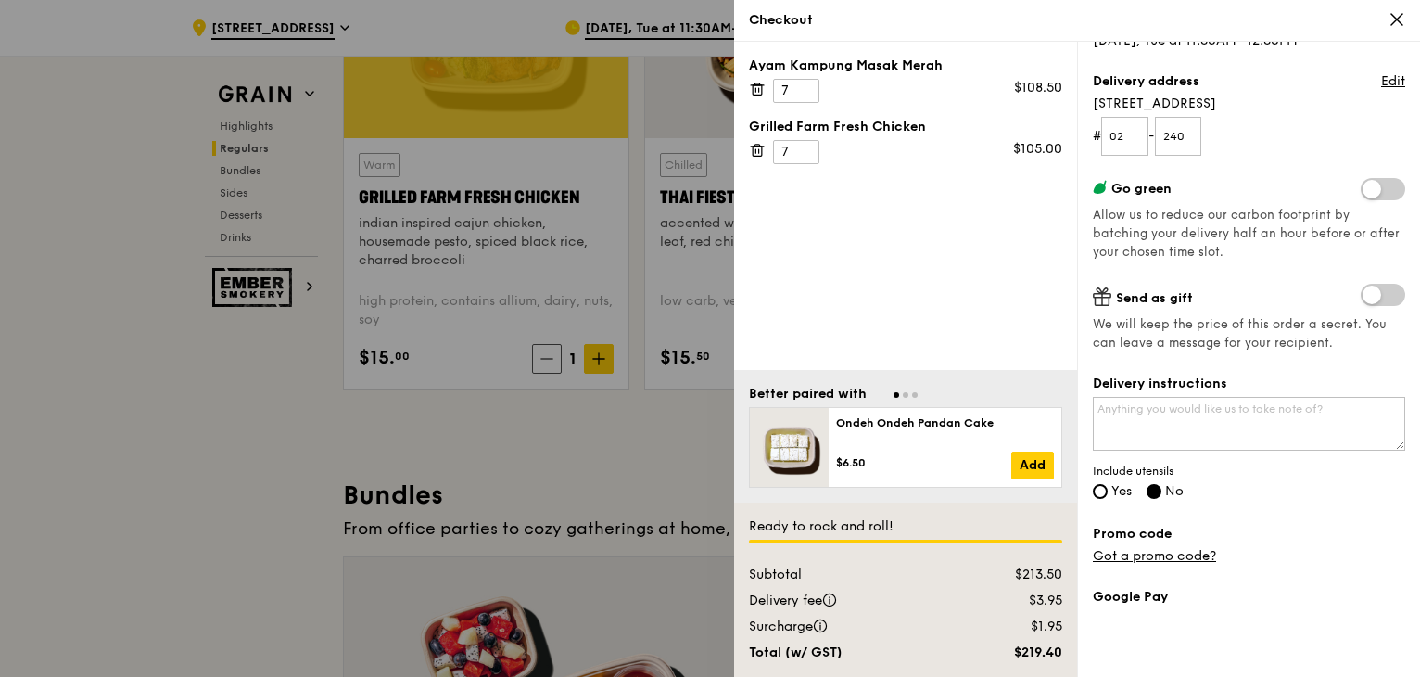
scroll to position [216, 0]
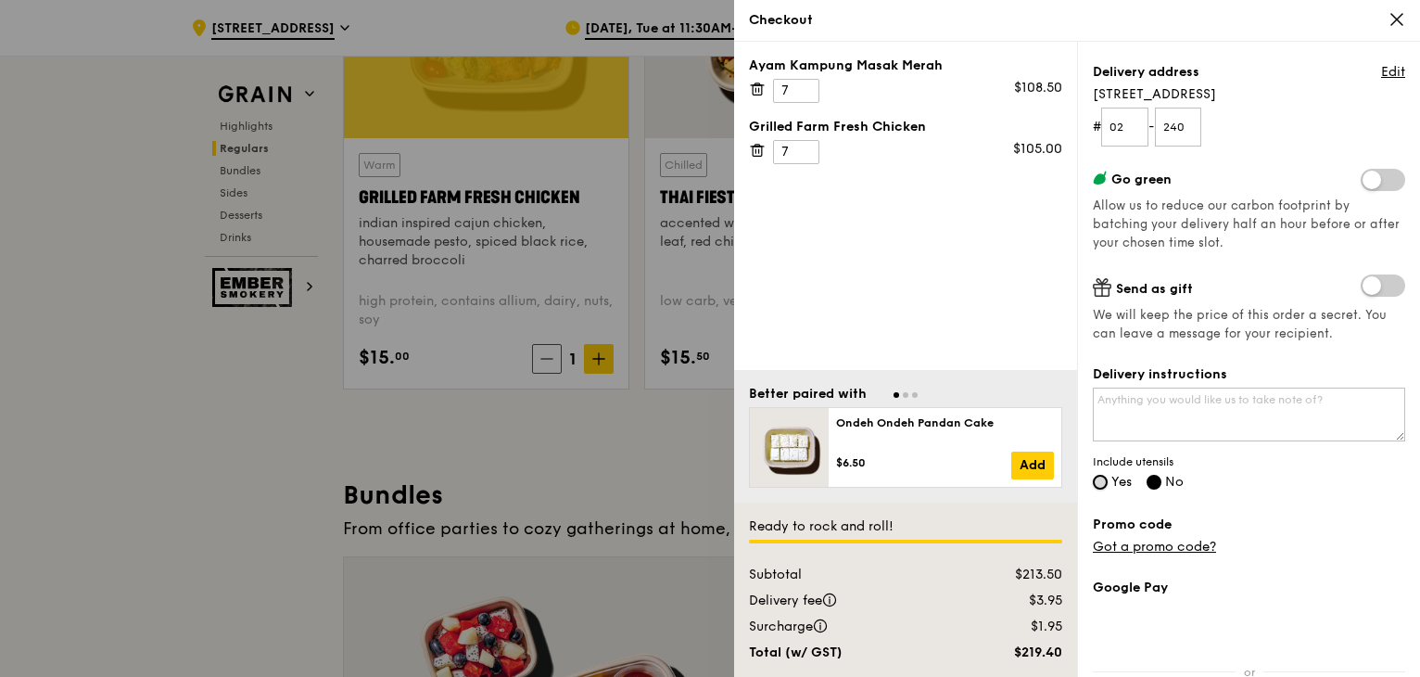
click at [1103, 484] on input "Yes" at bounding box center [1100, 482] width 15 height 15
radio input "true"
radio input "false"
click at [1171, 409] on textarea "Delivery instructions" at bounding box center [1249, 414] width 312 height 54
type textarea "Possible to deliver to us before 12:15pm, thanks."
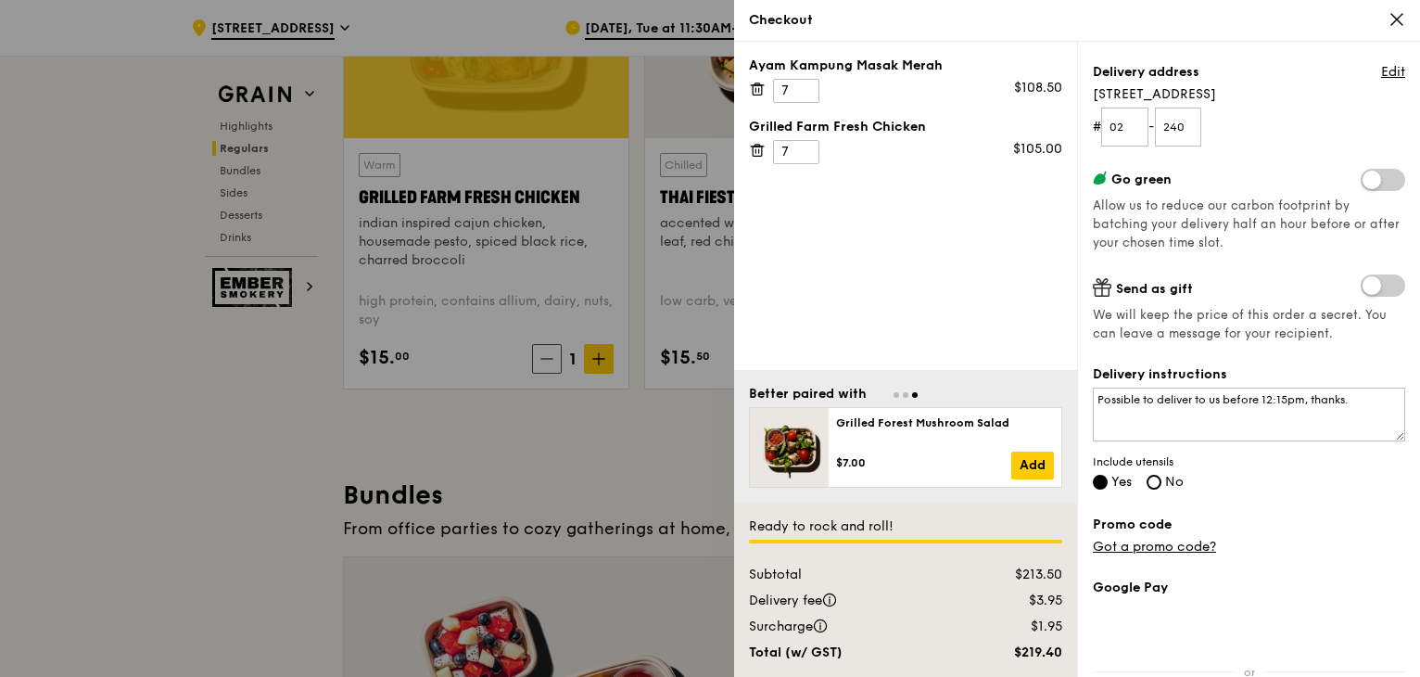
click at [1311, 518] on label "Promo code" at bounding box center [1249, 524] width 312 height 19
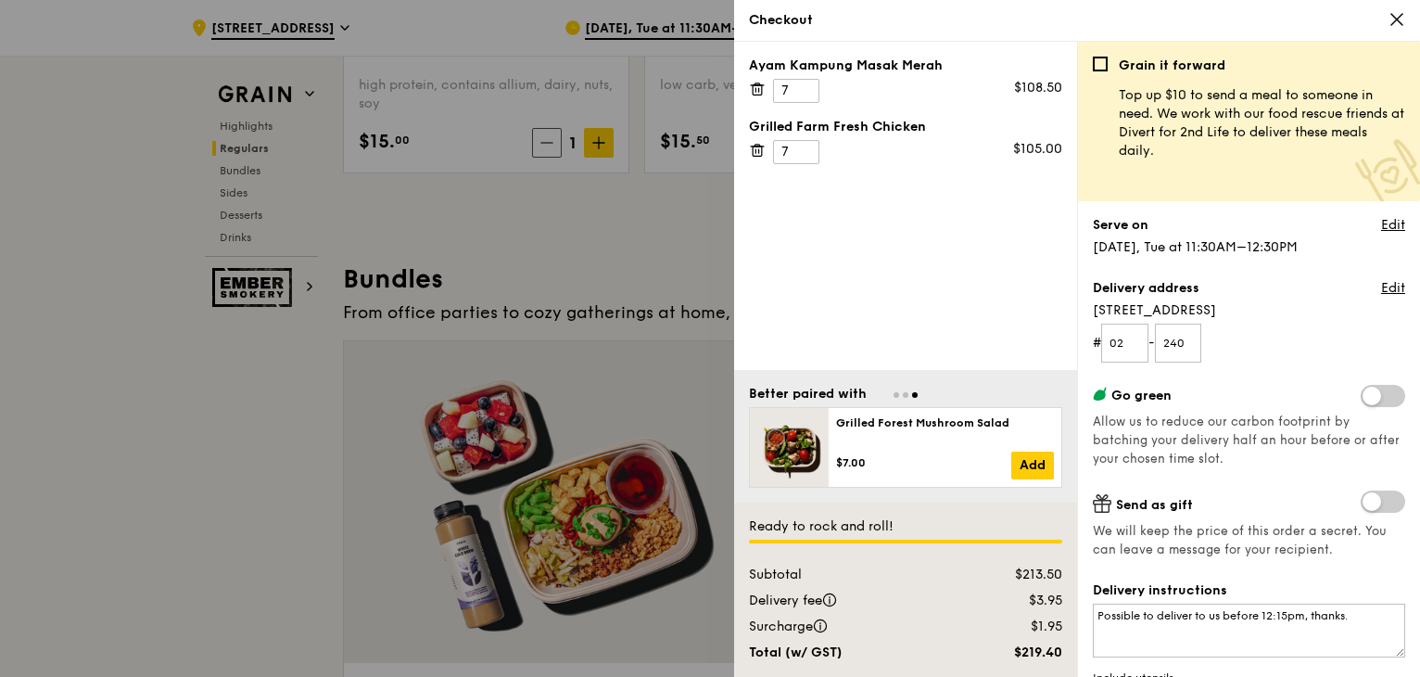
scroll to position [2718, 0]
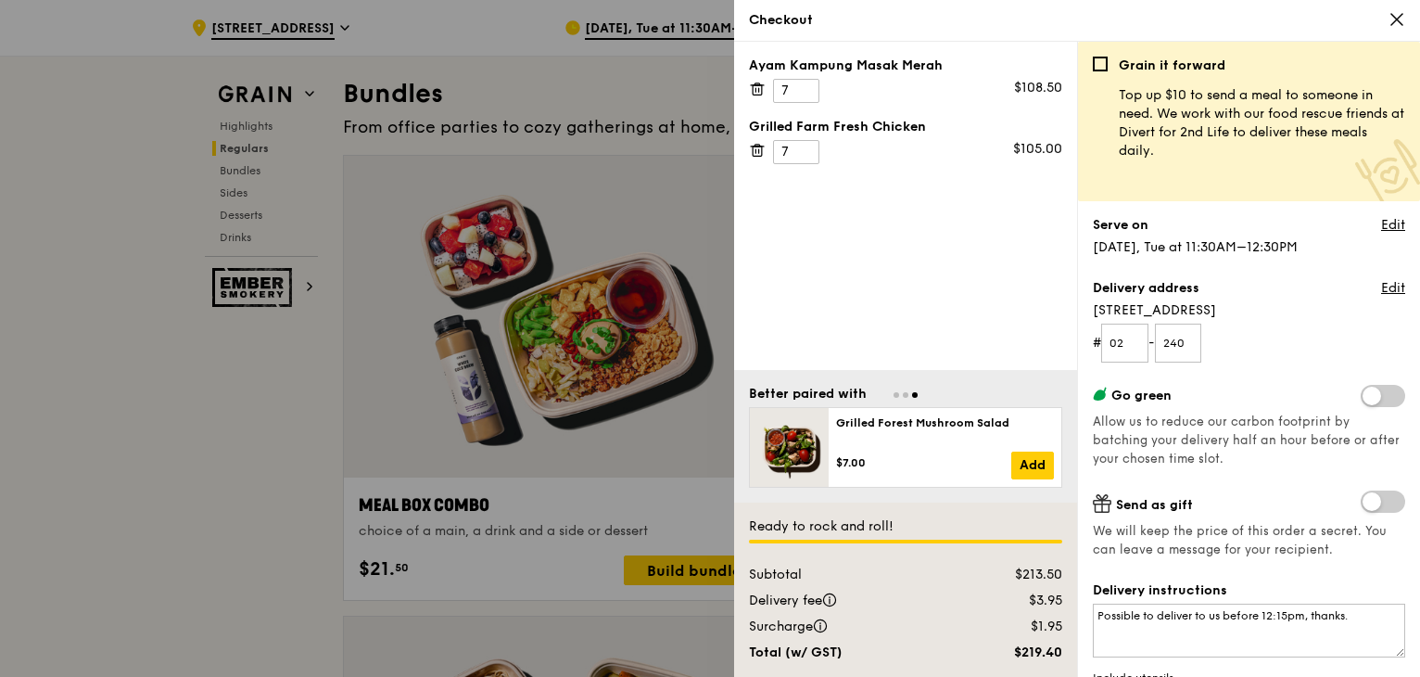
click at [200, 453] on div at bounding box center [710, 338] width 1420 height 677
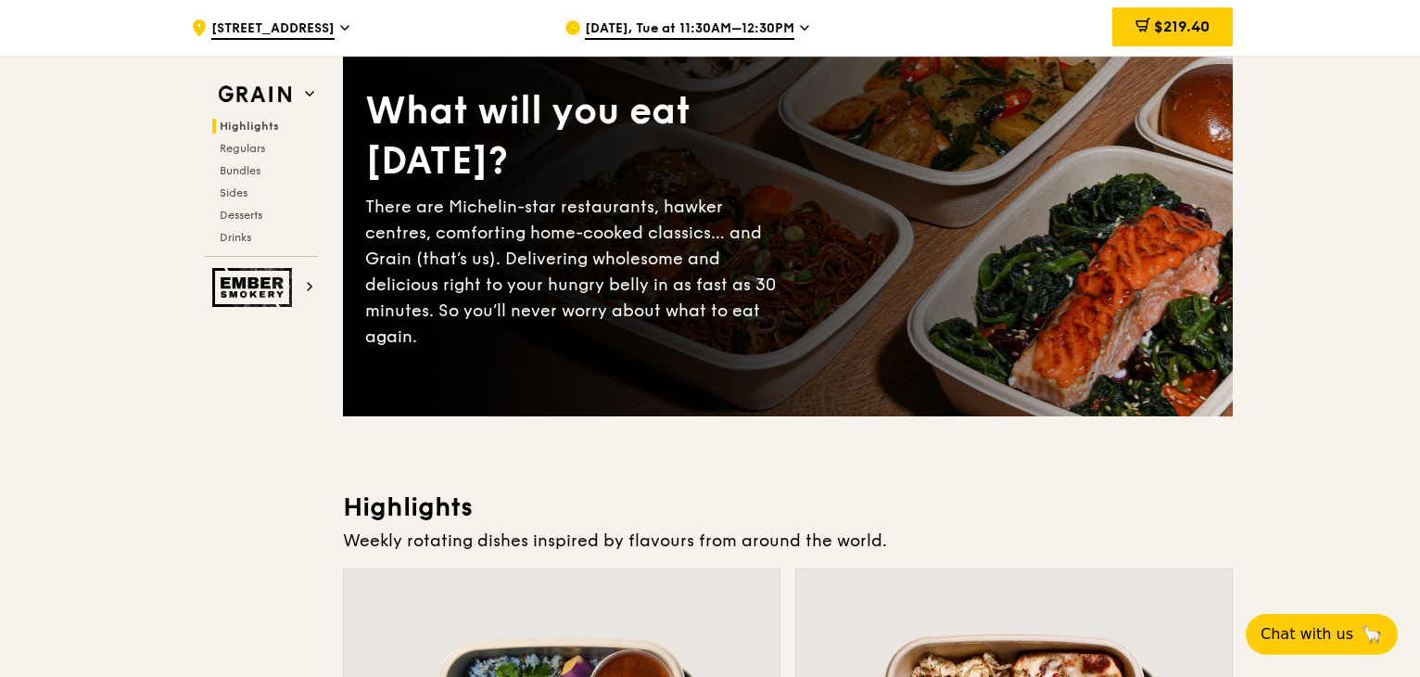
scroll to position [0, 0]
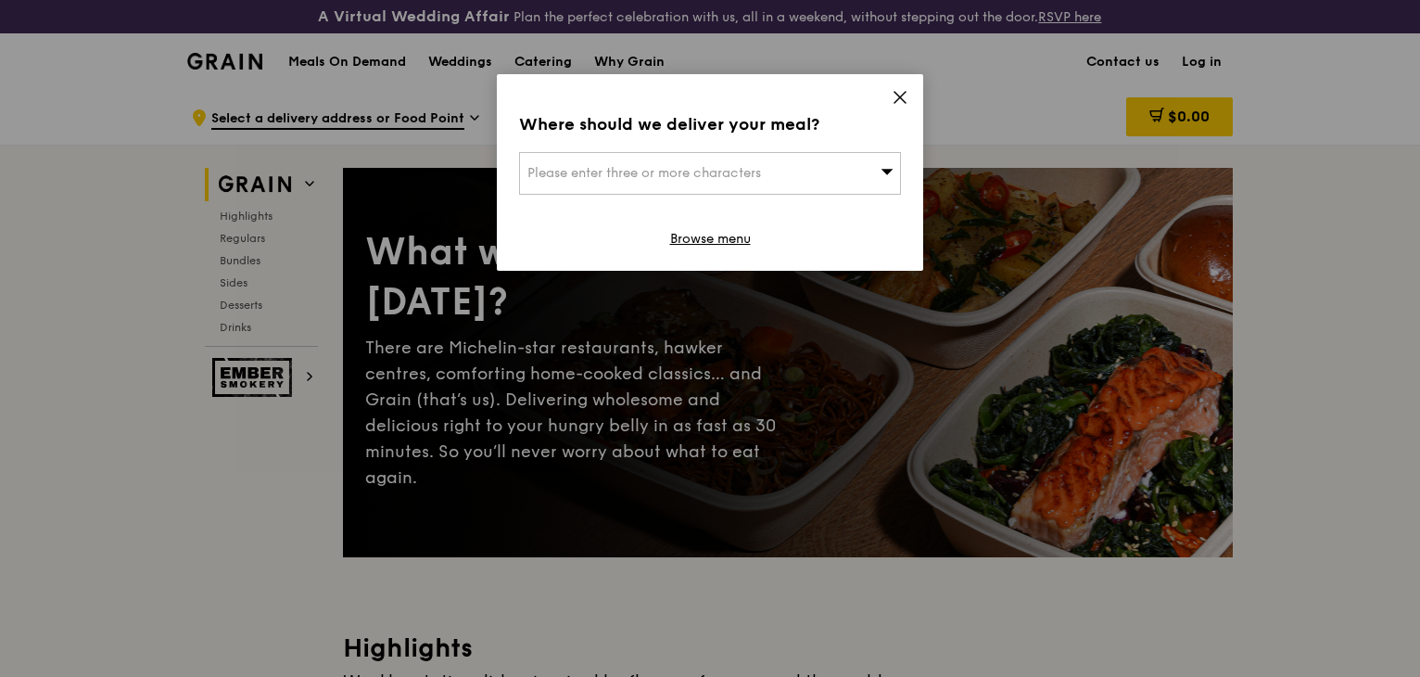
click at [896, 95] on icon at bounding box center [900, 97] width 17 height 17
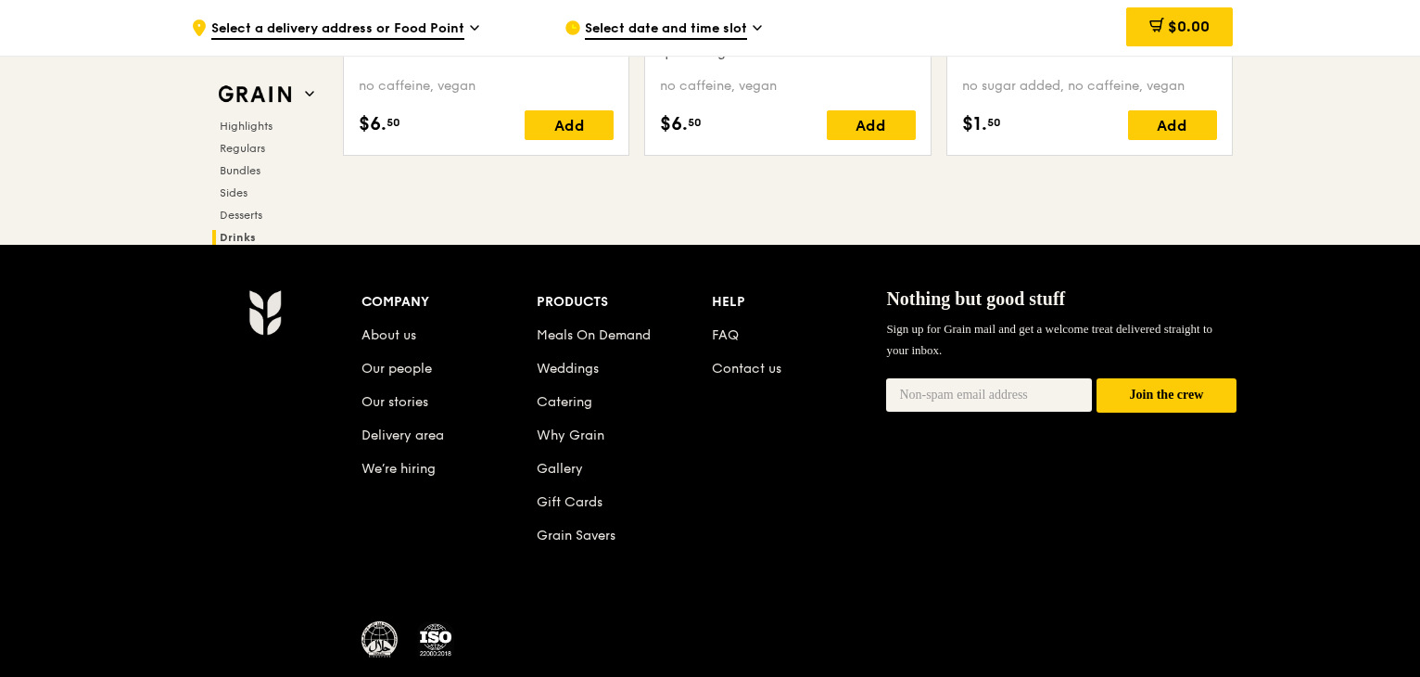
scroll to position [7856, 0]
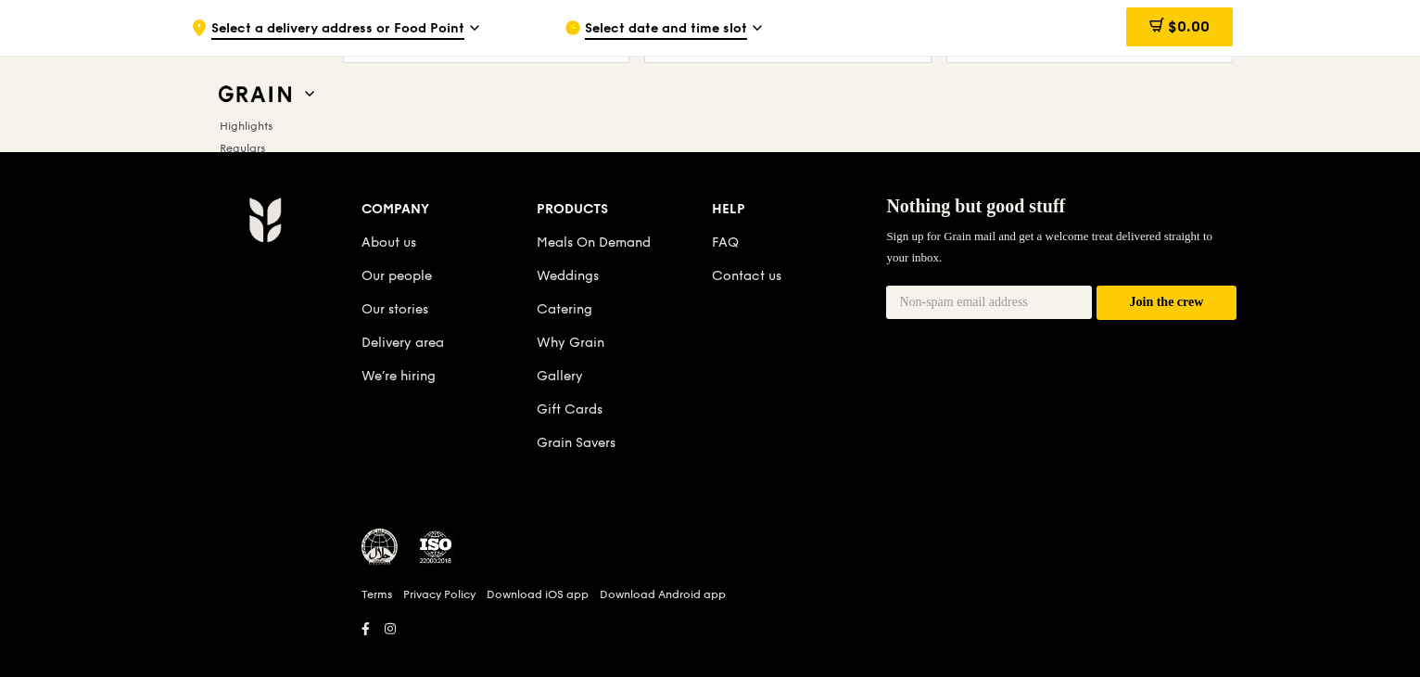
click at [373, 553] on img at bounding box center [379, 546] width 37 height 37
